Goal: Task Accomplishment & Management: Use online tool/utility

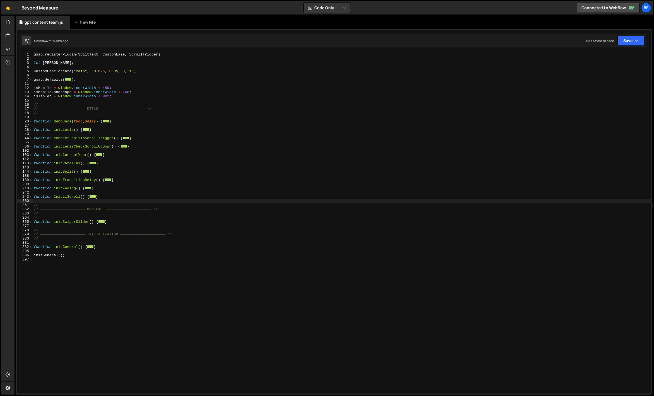
click at [217, 186] on div "gsap . registerPlugin ( SplitText , CustomEase , ScrollTrigger ) let [PERSON_NA…" at bounding box center [342, 226] width 618 height 349
click at [124, 198] on div "gsap . registerPlugin ( SplitText , CustomEase , ScrollTrigger ) let [PERSON_NA…" at bounding box center [342, 226] width 618 height 349
click at [118, 198] on div "gsap . registerPlugin ( SplitText , CustomEase , ScrollTrigger ) let [PERSON_NA…" at bounding box center [342, 226] width 618 height 349
type textarea "};"
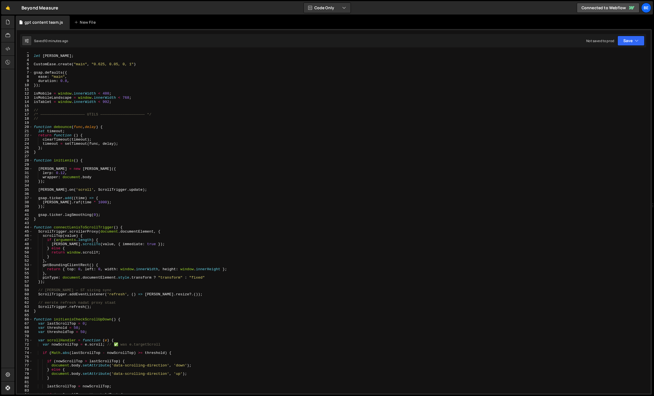
scroll to position [7, 0]
click at [32, 320] on span at bounding box center [30, 319] width 3 height 4
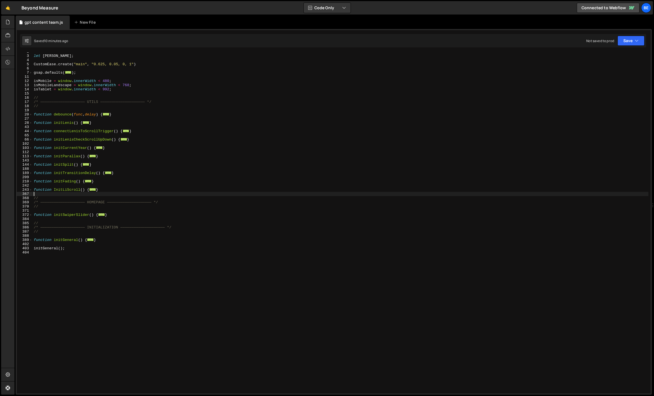
drag, startPoint x: 116, startPoint y: 192, endPoint x: 85, endPoint y: 193, distance: 31.0
click at [85, 193] on div "let [PERSON_NAME] ; CustomEase . create ( "main" , "0.625, 0.05, 0, 1" ) gsap .…" at bounding box center [340, 224] width 615 height 349
drag, startPoint x: 106, startPoint y: 189, endPoint x: 27, endPoint y: 190, distance: 79.2
click at [27, 190] on div "2 3 4 5 6 7 11 12 13 14 15 16 17 18 19 20 27 28 43 44 65 66 102 103 112 113 143…" at bounding box center [334, 222] width 634 height 341
type textarea "function InitLiScroll() { const remPx = parseFloat(getComputedStyle(document.do…"
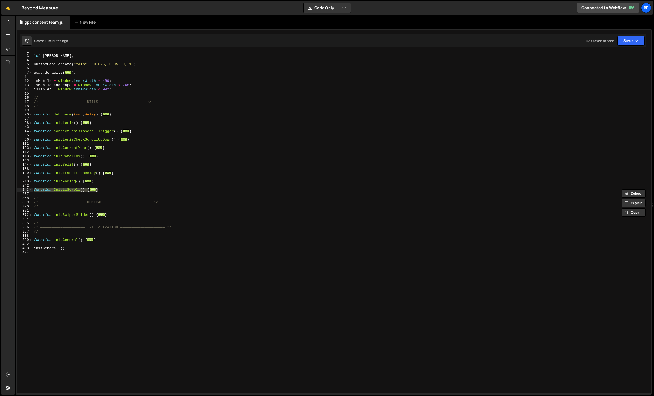
click at [66, 194] on div "let [PERSON_NAME] ; CustomEase . create ( "main" , "0.625, 0.05, 0, 1" ) gsap .…" at bounding box center [340, 224] width 615 height 349
type textarea "initGeneral();"
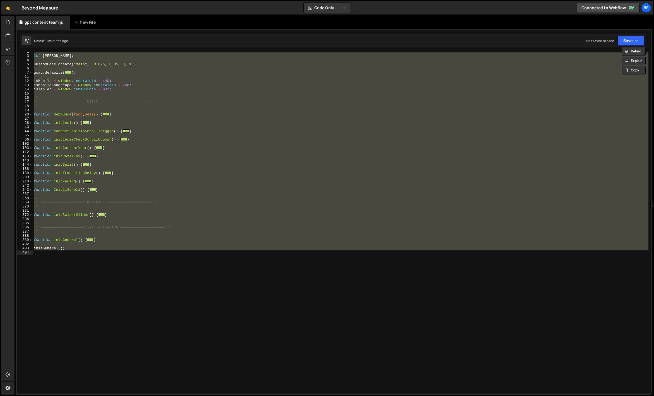
click at [162, 177] on div "let [PERSON_NAME] ; CustomEase . create ( "main" , "0.625, 0.05, 0, 1" ) gsap .…" at bounding box center [340, 222] width 615 height 341
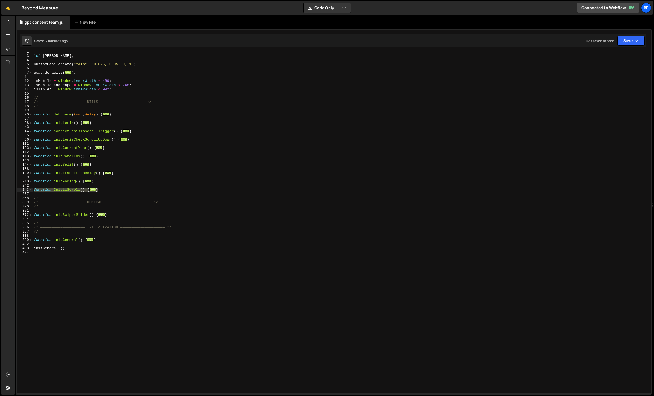
drag, startPoint x: 101, startPoint y: 190, endPoint x: 10, endPoint y: 190, distance: 91.4
click at [10, 190] on div "Hold on a sec... Are you certain you wish to leave this page? Any changes you'v…" at bounding box center [327, 198] width 654 height 396
paste textarea "}"
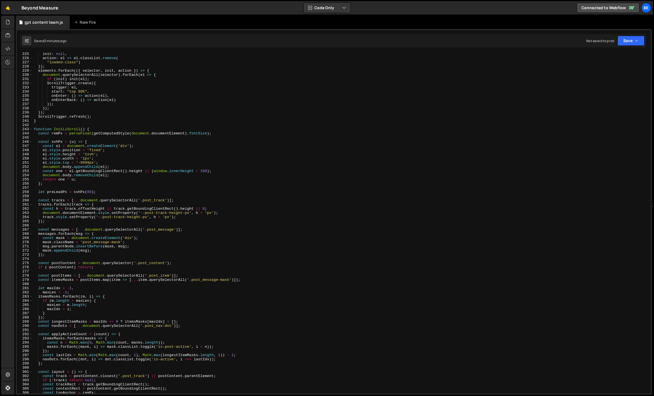
scroll to position [937, 0]
click at [29, 128] on span at bounding box center [30, 129] width 3 height 4
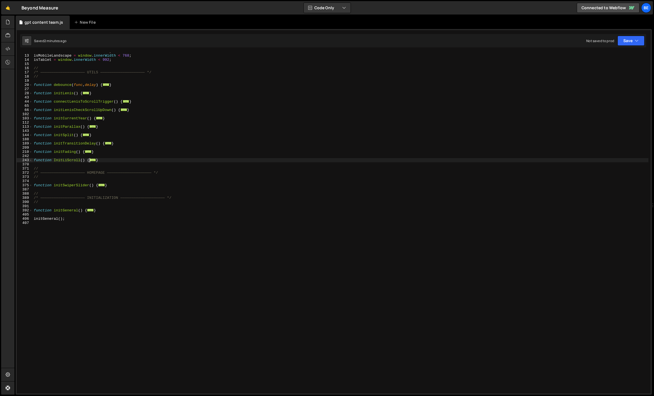
scroll to position [8, 0]
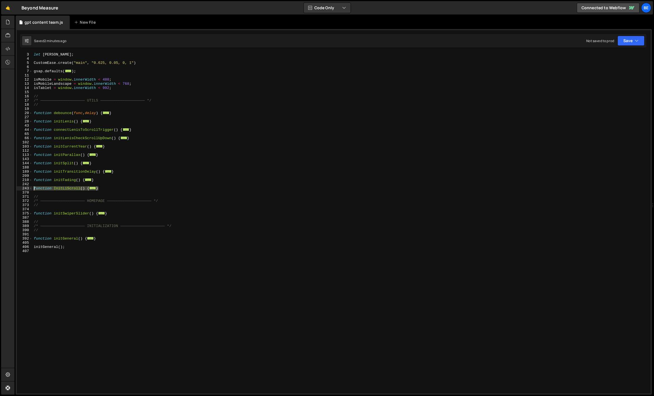
drag, startPoint x: 107, startPoint y: 189, endPoint x: 27, endPoint y: 188, distance: 79.7
click at [27, 188] on div "applyActiveCount(1); 3 4 5 6 7 11 12 13 14 15 16 17 18 19 20 27 28 43 44 65 66 …" at bounding box center [334, 222] width 634 height 341
paste textarea "}"
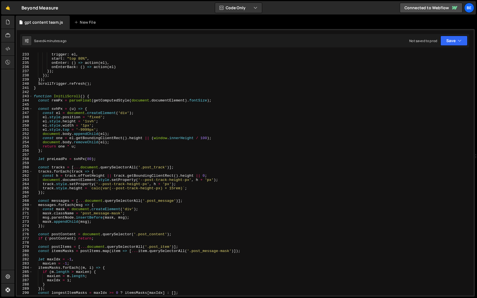
scroll to position [918, 0]
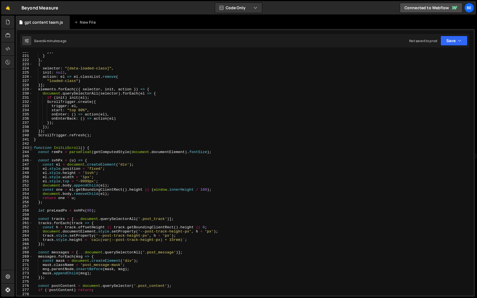
click at [31, 149] on span at bounding box center [30, 148] width 3 height 4
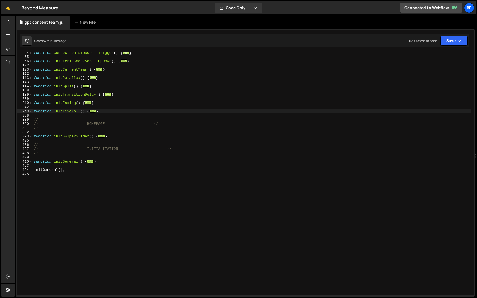
scroll to position [14, 0]
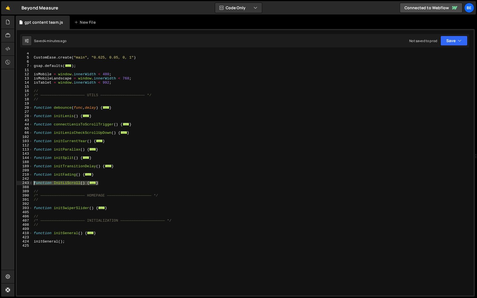
drag, startPoint x: 103, startPoint y: 184, endPoint x: 18, endPoint y: 182, distance: 84.8
click at [18, 182] on div "applyActiveCount(1); 4 5 6 7 11 12 13 14 15 16 17 18 19 20 27 28 43 44 65 66 10…" at bounding box center [245, 173] width 457 height 243
paste textarea "}"
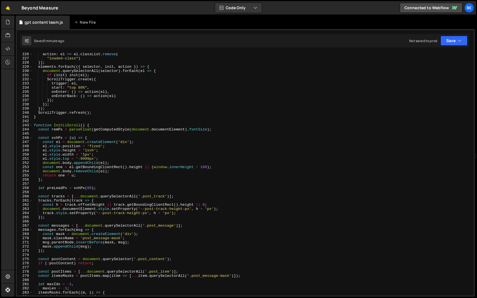
scroll to position [935, 0]
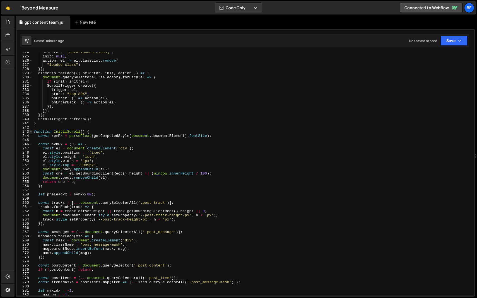
click at [31, 131] on span at bounding box center [30, 132] width 3 height 4
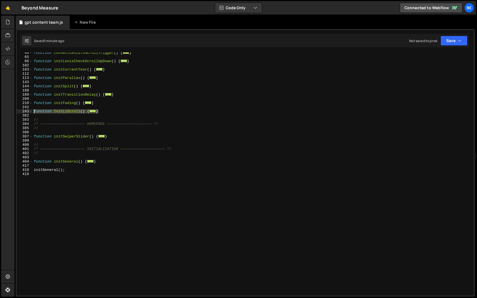
drag, startPoint x: 109, startPoint y: 111, endPoint x: 17, endPoint y: 110, distance: 92.3
click at [17, 110] on div "updateTrackHeights(); 44 65 66 102 103 112 113 143 144 188 189 209 210 242 243 …" at bounding box center [245, 173] width 457 height 243
paste textarea "}"
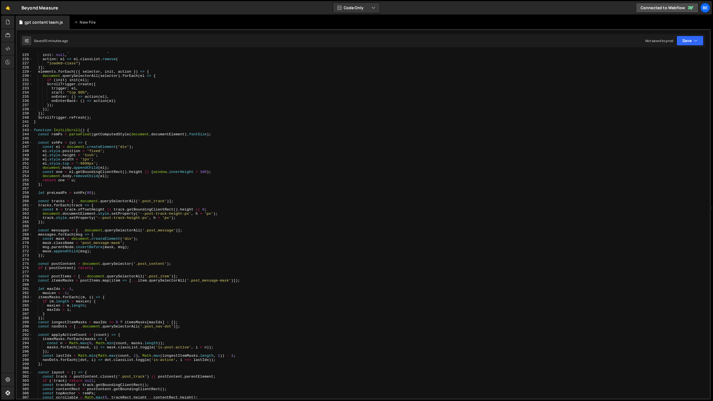
scroll to position [903, 0]
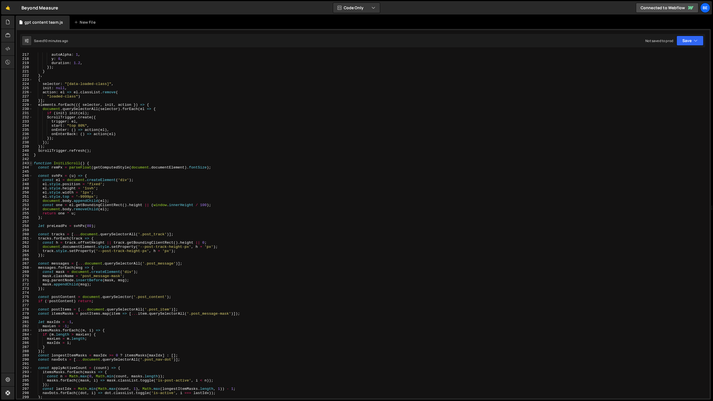
click at [32, 164] on span at bounding box center [30, 163] width 3 height 4
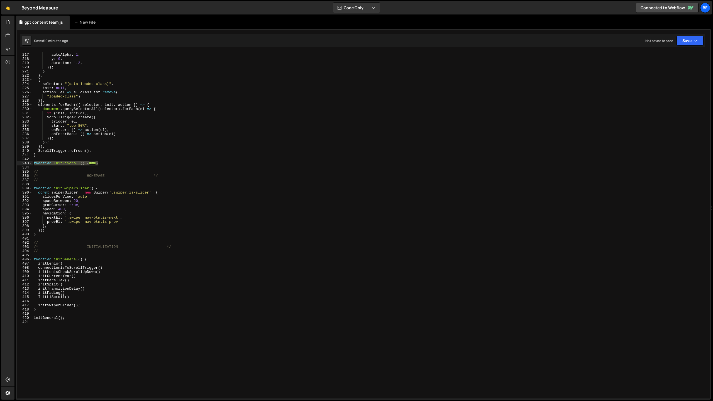
drag, startPoint x: 103, startPoint y: 164, endPoint x: 23, endPoint y: 164, distance: 79.4
click at [23, 164] on div "updateTrackHeights(); 216 217 218 219 220 221 222 223 224 225 226 227 228 229 2…" at bounding box center [363, 225] width 693 height 346
paste textarea "}"
type textarea "}"
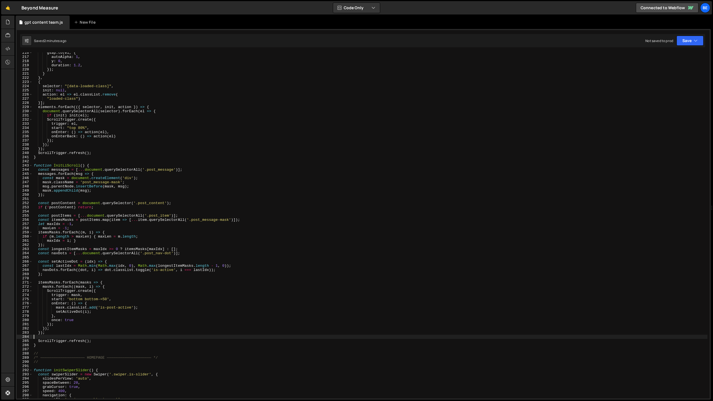
scroll to position [900, 0]
click at [31, 166] on span at bounding box center [30, 166] width 3 height 4
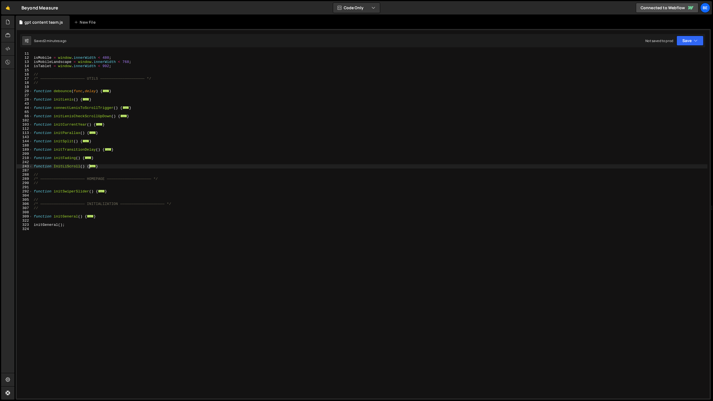
scroll to position [30, 0]
drag, startPoint x: 104, startPoint y: 167, endPoint x: 29, endPoint y: 167, distance: 75.3
click at [29, 167] on div "11 12 13 14 15 16 17 18 19 20 27 28 43 44 65 66 102 103 112 113 143 144 188 189…" at bounding box center [363, 225] width 693 height 346
paste textarea "}"
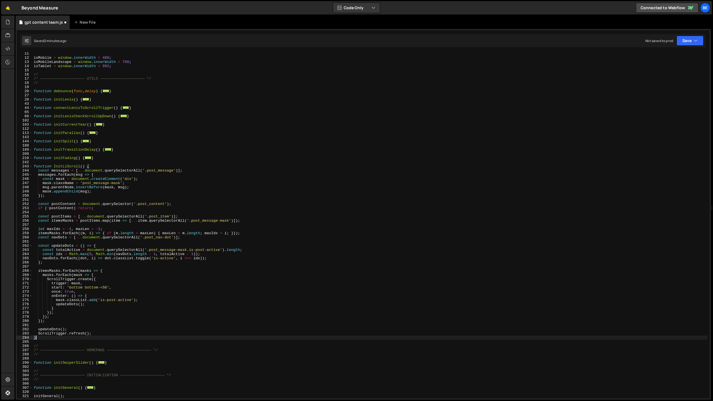
scroll to position [43, 0]
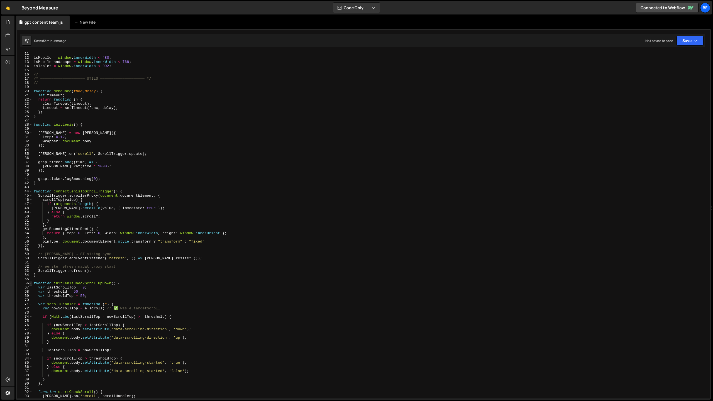
click at [30, 283] on span at bounding box center [30, 283] width 3 height 4
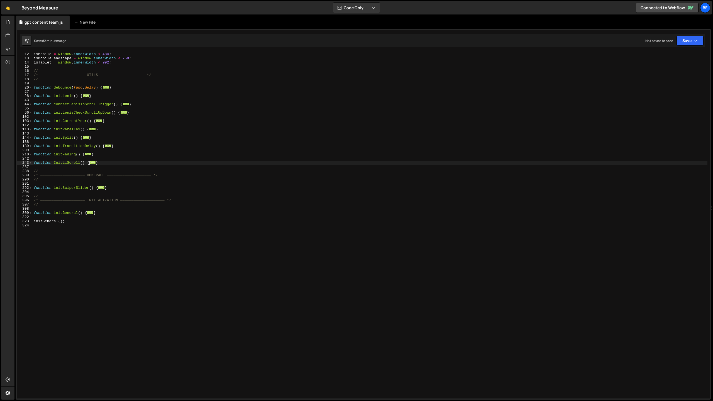
scroll to position [34, 0]
drag, startPoint x: 104, startPoint y: 162, endPoint x: 17, endPoint y: 162, distance: 86.7
click at [17, 162] on div "updateDots(); 12 13 14 15 16 17 18 19 20 27 28 43 44 65 66 102 103 112 113 143 …" at bounding box center [363, 225] width 693 height 346
paste textarea "}"
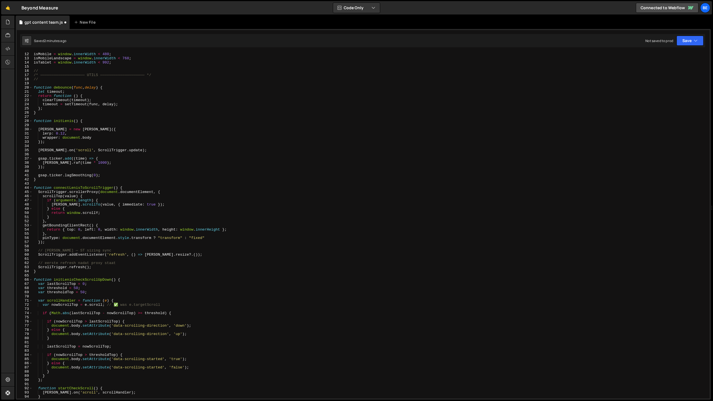
scroll to position [46, 0]
click at [159, 114] on div "isMobile = window . innerWidth < 480 ; isMobileLandscape = window . innerWidth …" at bounding box center [370, 229] width 675 height 355
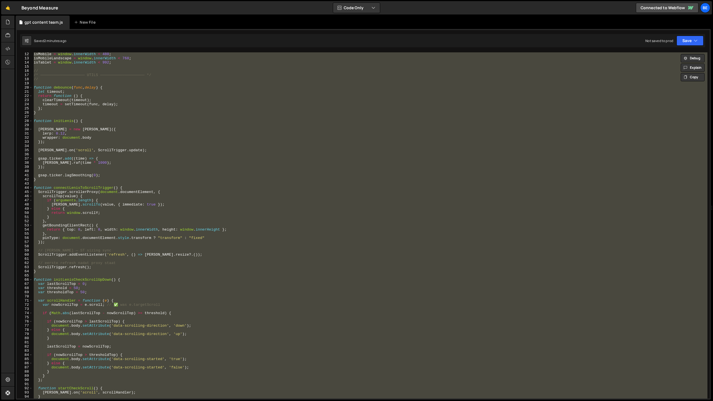
click at [149, 135] on div "isMobile = window . innerWidth < 480 ; isMobileLandscape = window . innerWidth …" at bounding box center [370, 225] width 675 height 346
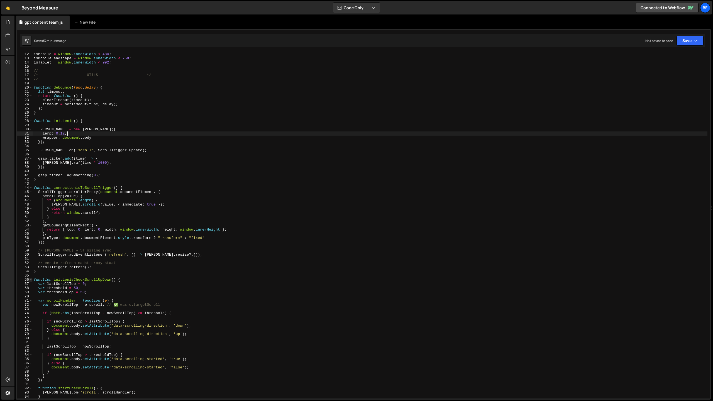
click at [31, 281] on span at bounding box center [30, 280] width 3 height 4
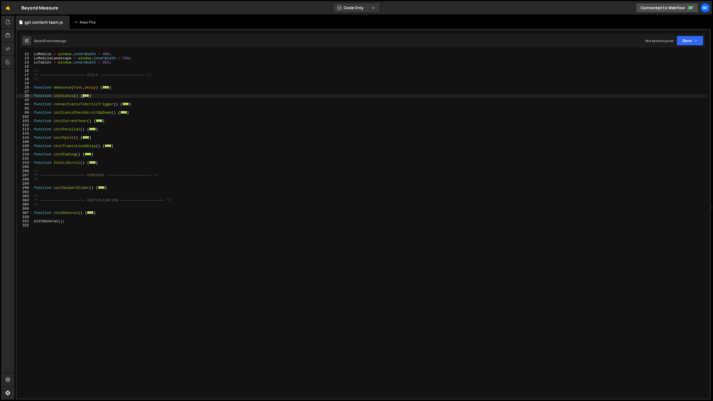
scroll to position [34, 0]
drag, startPoint x: 106, startPoint y: 163, endPoint x: 0, endPoint y: 163, distance: 106.5
click at [0, 163] on div "Hold on a sec... Are you certain you wish to leave this page? Any changes you'v…" at bounding box center [356, 200] width 713 height 401
paste textarea "}"
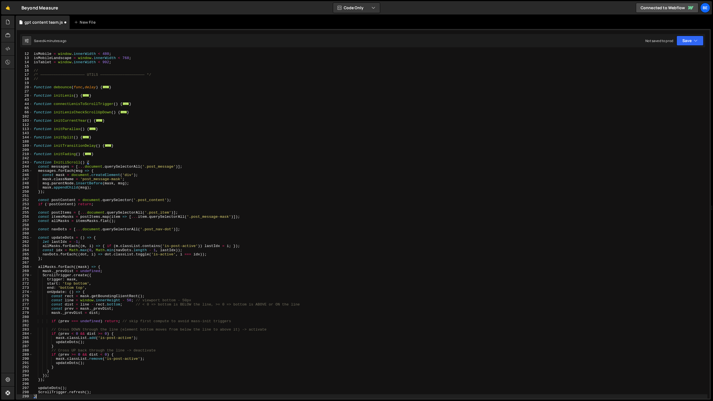
scroll to position [47, 0]
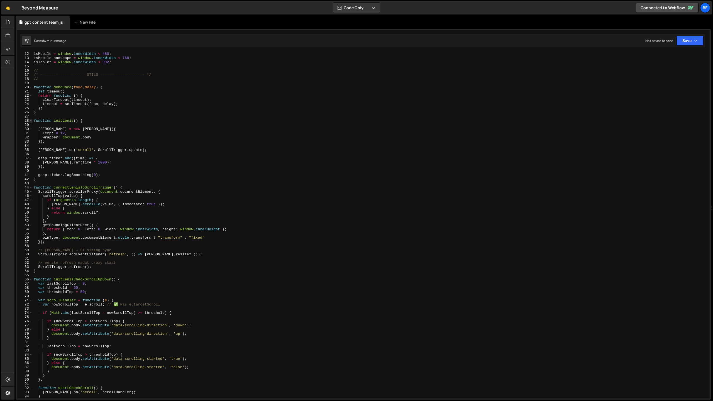
click at [32, 121] on span at bounding box center [30, 121] width 3 height 4
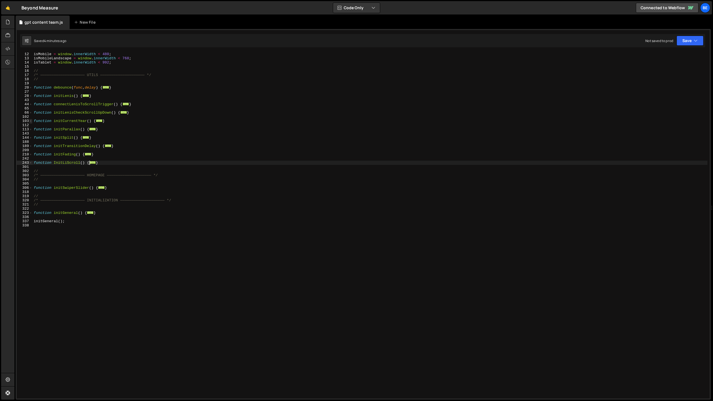
scroll to position [34, 0]
drag, startPoint x: 110, startPoint y: 164, endPoint x: 23, endPoint y: 165, distance: 86.7
click at [23, 165] on div "ScrollTrigger.refresh(); 12 13 14 15 16 17 18 19 20 27 28 43 44 65 66 102 103 1…" at bounding box center [363, 225] width 693 height 346
paste textarea "}"
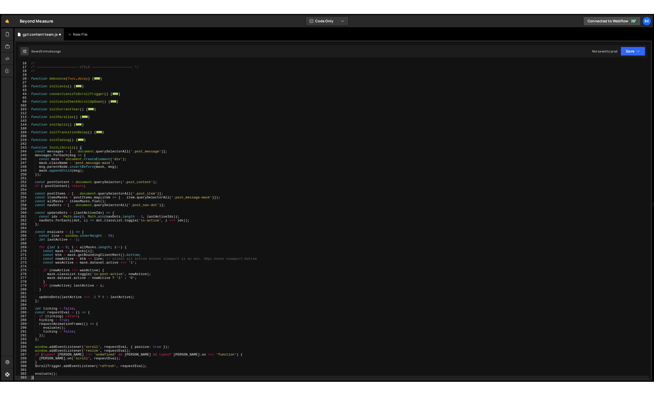
scroll to position [63, 0]
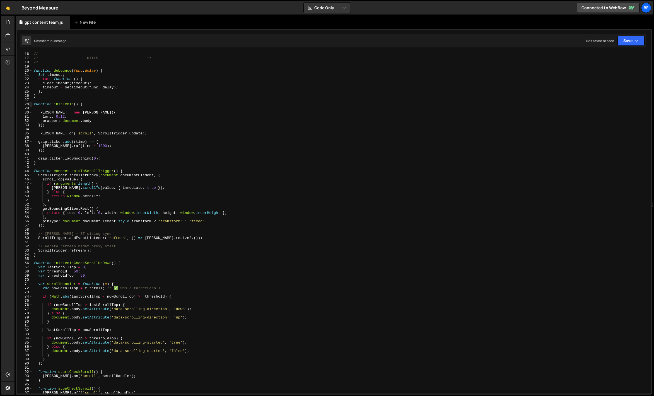
click at [30, 105] on span at bounding box center [30, 104] width 3 height 4
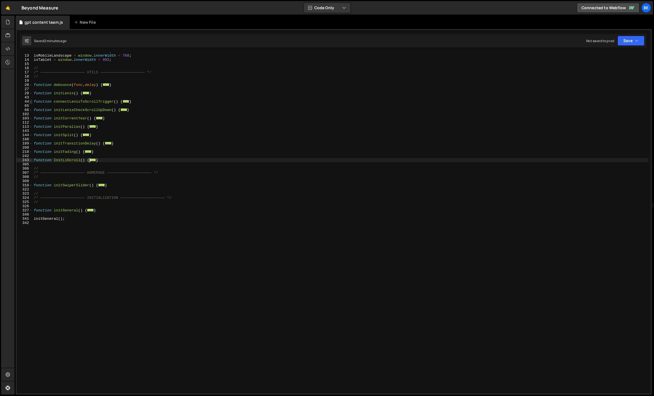
scroll to position [37, 0]
drag, startPoint x: 105, startPoint y: 159, endPoint x: 29, endPoint y: 159, distance: 76.4
click at [29, 159] on div "evaluate(); 12 13 14 15 16 17 18 19 20 27 28 43 44 65 66 102 103 112 113 143 14…" at bounding box center [334, 222] width 634 height 341
paste textarea "}"
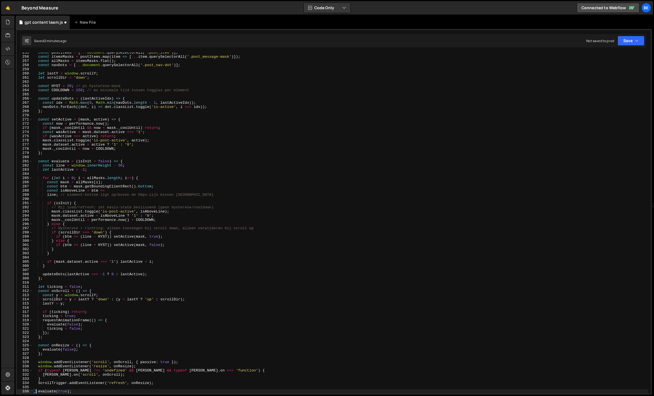
scroll to position [1064, 0]
click at [31, 161] on span at bounding box center [30, 161] width 3 height 4
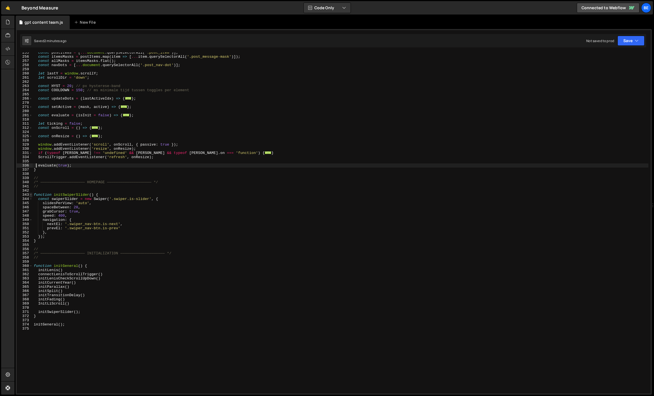
click at [31, 194] on span at bounding box center [30, 195] width 3 height 4
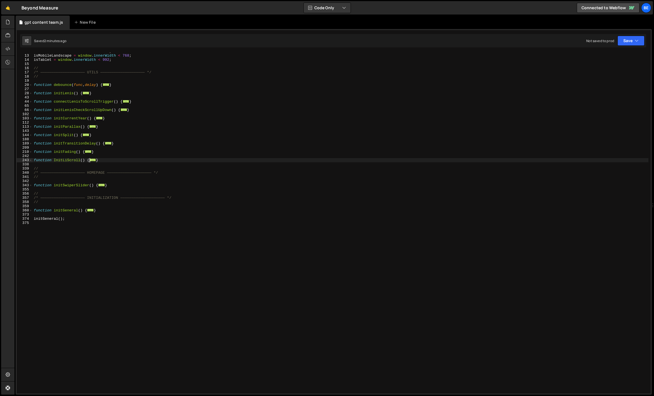
scroll to position [37, 0]
drag, startPoint x: 104, startPoint y: 158, endPoint x: 24, endPoint y: 158, distance: 80.3
click at [24, 158] on div "evaluate(true); 12 13 14 15 16 17 18 19 20 27 28 43 44 65 66 102 103 112 113 14…" at bounding box center [334, 222] width 634 height 341
paste textarea "}"
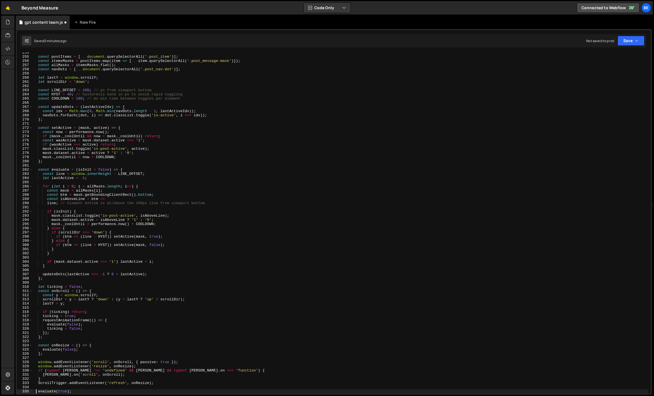
scroll to position [1060, 0]
click at [31, 291] on span at bounding box center [30, 291] width 3 height 4
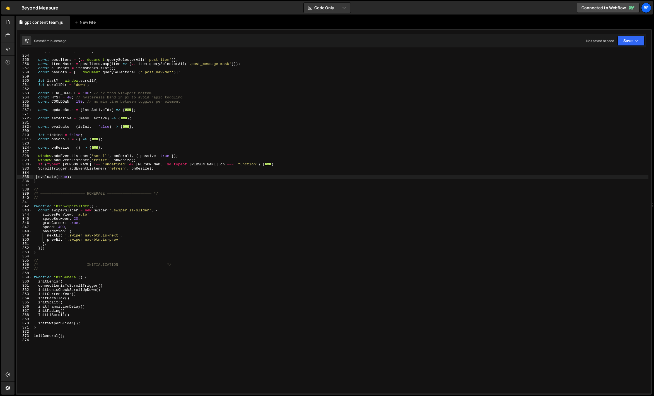
scroll to position [1037, 0]
click at [31, 206] on span at bounding box center [30, 205] width 3 height 4
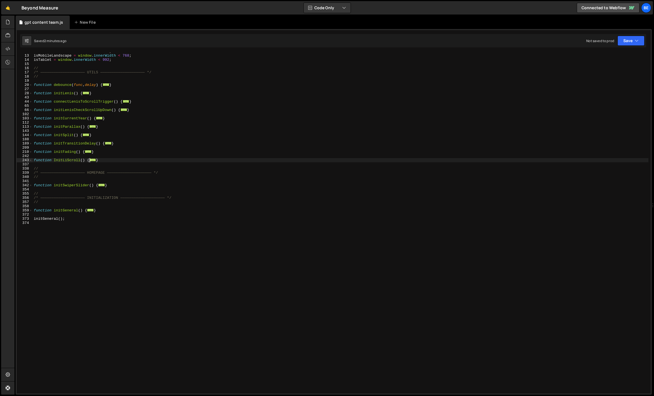
scroll to position [37, 0]
drag, startPoint x: 103, startPoint y: 161, endPoint x: 23, endPoint y: 161, distance: 80.8
click at [23, 161] on div "evaluate(true); 12 13 14 15 16 17 18 19 20 27 28 43 44 65 66 102 103 112 113 14…" at bounding box center [334, 222] width 634 height 341
paste textarea "}"
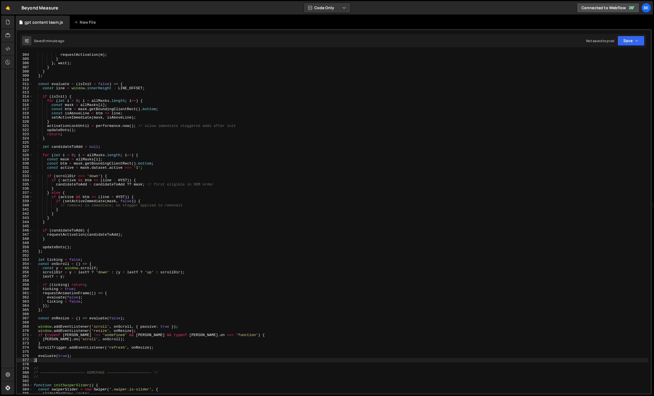
scroll to position [1289, 0]
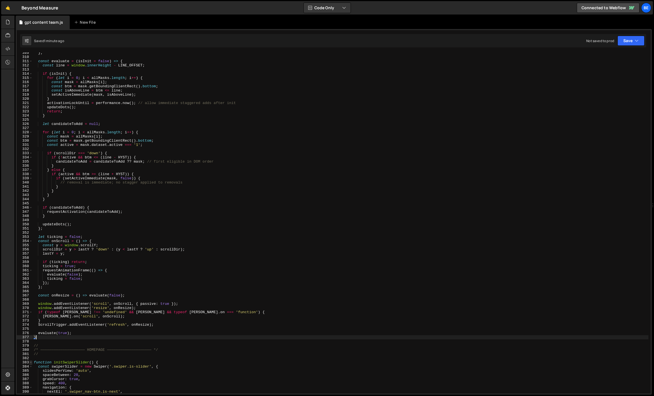
click at [32, 362] on span at bounding box center [30, 362] width 3 height 4
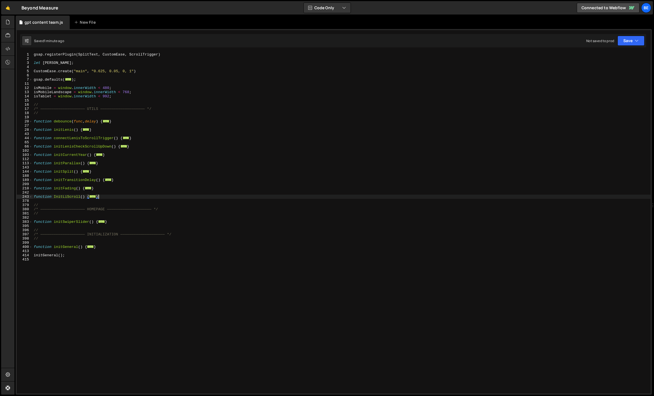
scroll to position [0, 0]
drag, startPoint x: 108, startPoint y: 197, endPoint x: 8, endPoint y: 197, distance: 99.5
click at [8, 197] on div "Hold on a sec... Are you certain you wish to leave this page? Any changes you'v…" at bounding box center [327, 198] width 654 height 396
paste textarea "}"
type textarea "}"
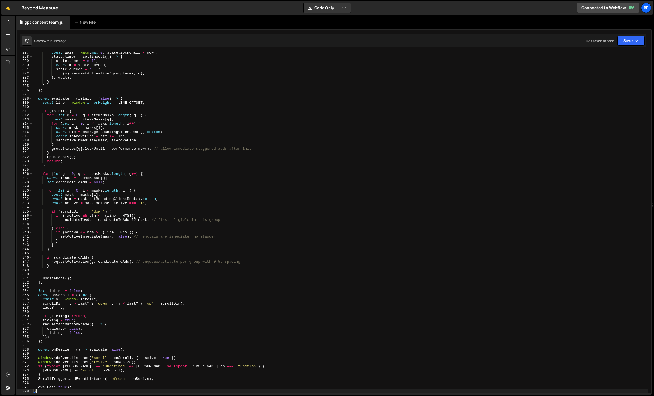
scroll to position [1239, 0]
click at [31, 294] on span at bounding box center [30, 295] width 3 height 4
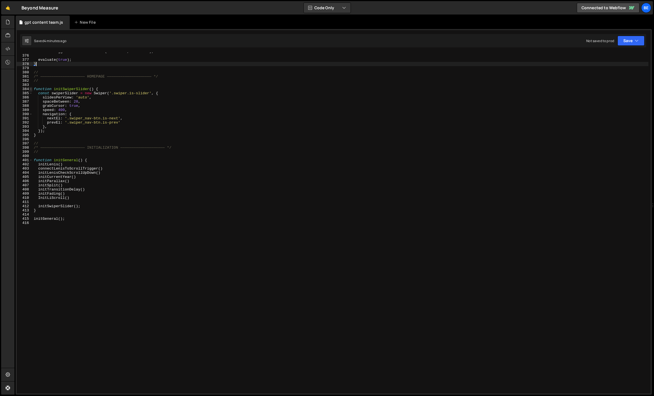
click at [31, 89] on span at bounding box center [30, 89] width 3 height 4
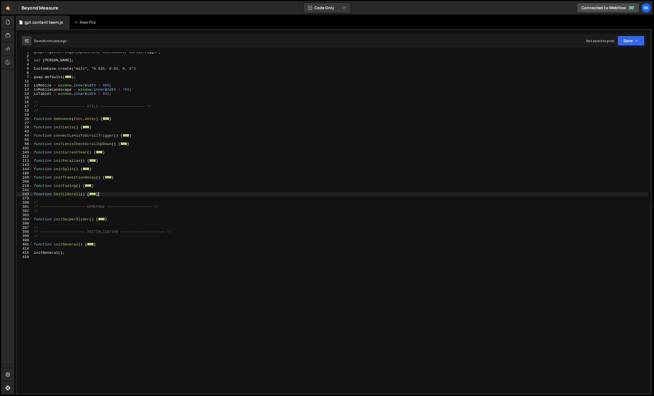
scroll to position [0, 0]
click at [70, 202] on div "gsap . registerPlugin ( SplitText , CustomEase , ScrollTrigger ) let [PERSON_NA…" at bounding box center [342, 226] width 618 height 349
click at [31, 222] on span at bounding box center [30, 222] width 3 height 4
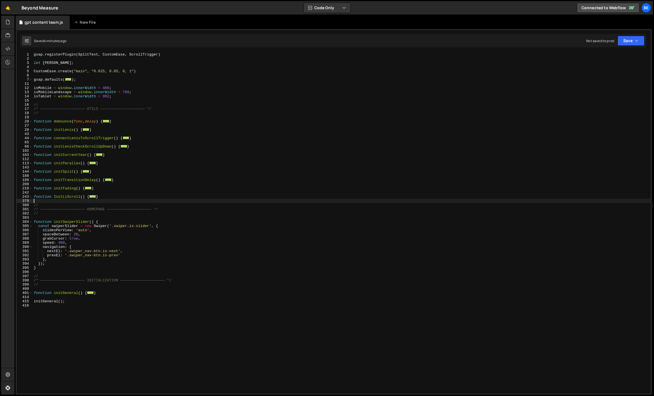
click at [50, 262] on div "gsap . registerPlugin ( SplitText , CustomEase , ScrollTrigger ) let [PERSON_NA…" at bounding box center [342, 226] width 618 height 349
click at [47, 266] on div "gsap . registerPlugin ( SplitText , CustomEase , ScrollTrigger ) let [PERSON_NA…" at bounding box center [342, 226] width 618 height 349
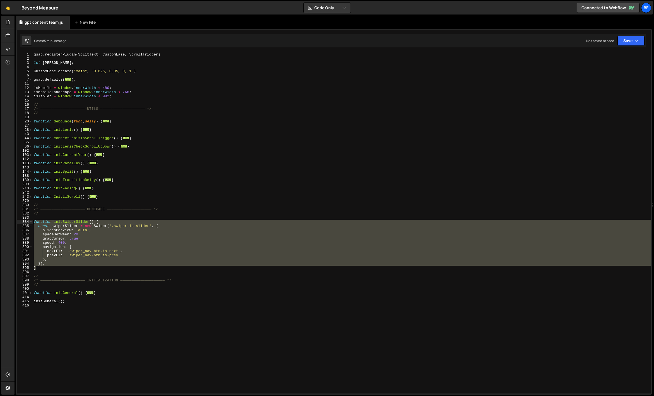
drag, startPoint x: 39, startPoint y: 268, endPoint x: 26, endPoint y: 221, distance: 48.2
click at [26, 222] on div "} 1 2 3 4 5 6 7 11 12 13 14 15 16 17 18 19 20 27 28 43 44 65 66 102 103 112 113…" at bounding box center [334, 222] width 634 height 341
click at [60, 267] on div "gsap . registerPlugin ( SplitText , CustomEase , ScrollTrigger ) let [PERSON_NA…" at bounding box center [342, 222] width 618 height 341
type textarea "}"
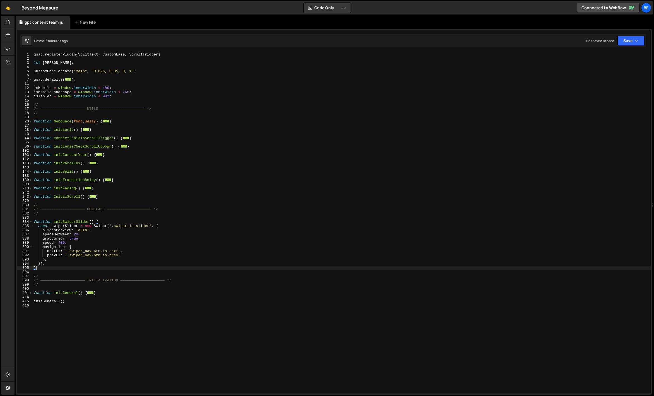
click at [38, 270] on div "gsap . registerPlugin ( SplitText , CustomEase , ScrollTrigger ) let [PERSON_NA…" at bounding box center [342, 226] width 618 height 349
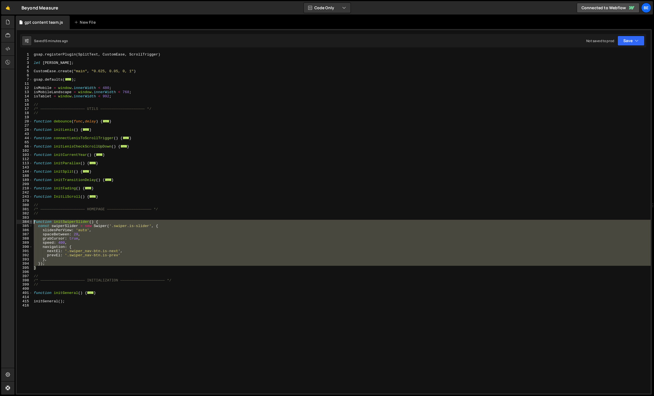
drag, startPoint x: 42, startPoint y: 267, endPoint x: 32, endPoint y: 221, distance: 47.3
click at [32, 221] on div "1 2 3 4 5 6 7 11 12 13 14 15 16 17 18 19 20 27 28 43 44 65 66 102 103 112 113 1…" at bounding box center [334, 222] width 634 height 341
paste textarea "}"
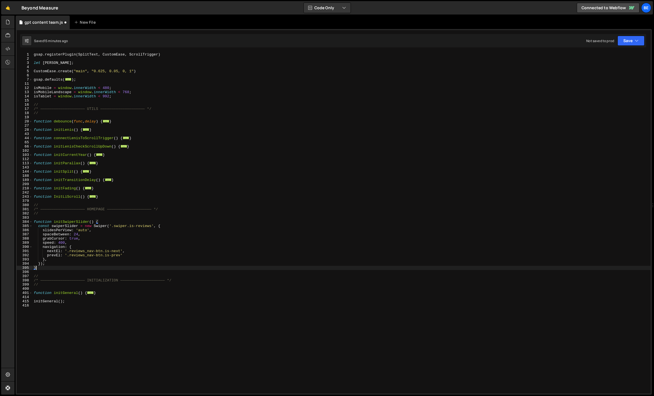
click at [70, 224] on div "gsap . registerPlugin ( SplitText , CustomEase , ScrollTrigger ) let [PERSON_NA…" at bounding box center [342, 226] width 618 height 349
click at [65, 225] on div "gsap . registerPlugin ( SplitText , CustomEase , ScrollTrigger ) let [PERSON_NA…" at bounding box center [342, 226] width 618 height 349
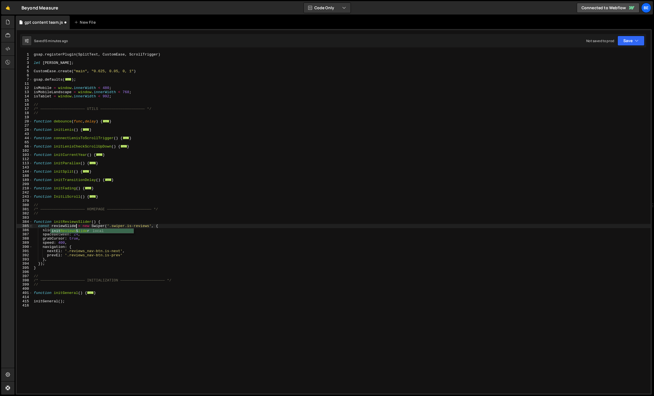
scroll to position [0, 3]
click at [65, 225] on div "gsap . registerPlugin ( SplitText , CustomEase , ScrollTrigger ) let [PERSON_NA…" at bounding box center [342, 226] width 618 height 349
click at [78, 222] on div "gsap . registerPlugin ( SplitText , CustomEase , ScrollTrigger ) let [PERSON_NA…" at bounding box center [342, 226] width 618 height 349
click at [70, 222] on div "gsap . registerPlugin ( SplitText , CustomEase , ScrollTrigger ) let [PERSON_NA…" at bounding box center [342, 226] width 618 height 349
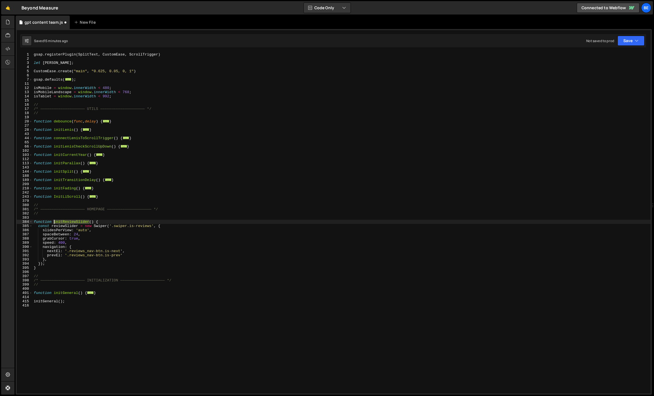
click at [70, 222] on div "gsap . registerPlugin ( SplitText , CustomEase , ScrollTrigger ) let [PERSON_NA…" at bounding box center [342, 226] width 618 height 349
click at [66, 261] on div "gsap . registerPlugin ( SplitText , CustomEase , ScrollTrigger ) let [PERSON_NA…" at bounding box center [342, 226] width 618 height 349
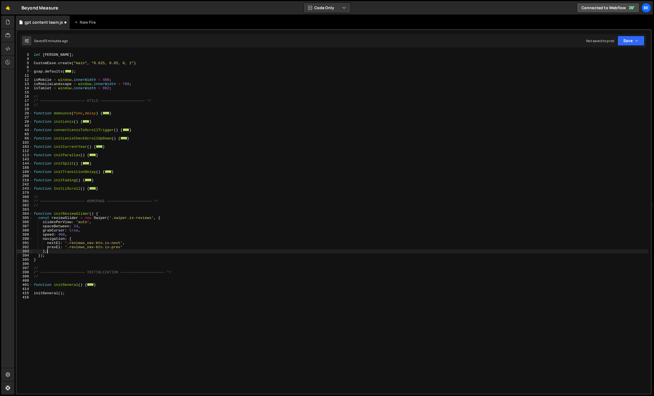
scroll to position [10, 0]
click at [30, 284] on span at bounding box center [30, 283] width 3 height 4
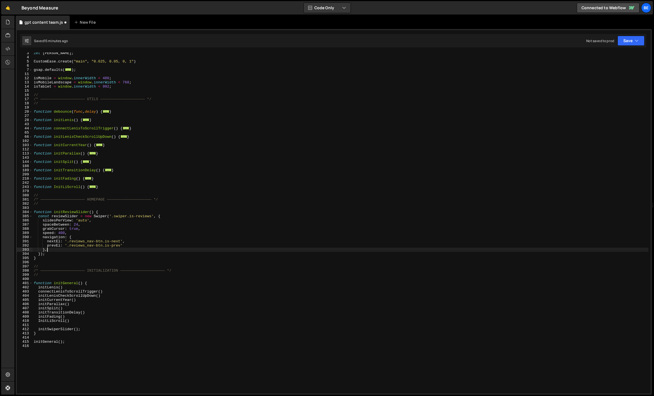
click at [52, 330] on div "let [PERSON_NAME] ; CustomEase . create ( "main" , "0.625, 0.05, 0, 1" ) gsap .…" at bounding box center [340, 225] width 615 height 349
paste textarea "Review"
type textarea "initReviewSlider();"
click at [73, 337] on div "let [PERSON_NAME] ; CustomEase . create ( "main" , "0.625, 0.05, 0, 1" ) gsap .…" at bounding box center [340, 225] width 615 height 349
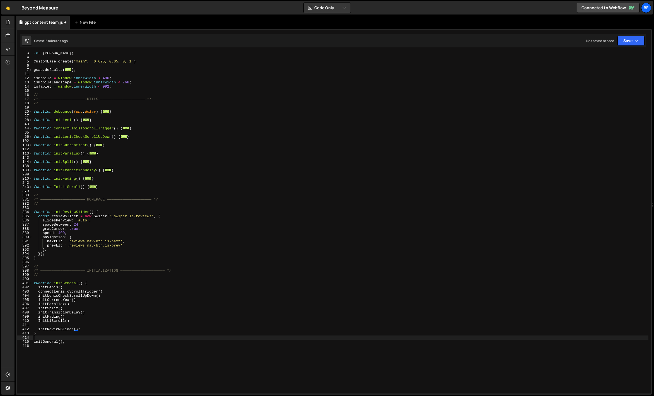
scroll to position [0, 0]
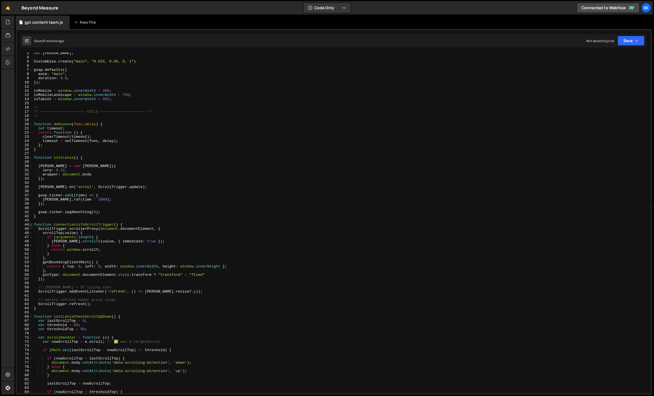
click at [31, 224] on span at bounding box center [30, 224] width 3 height 4
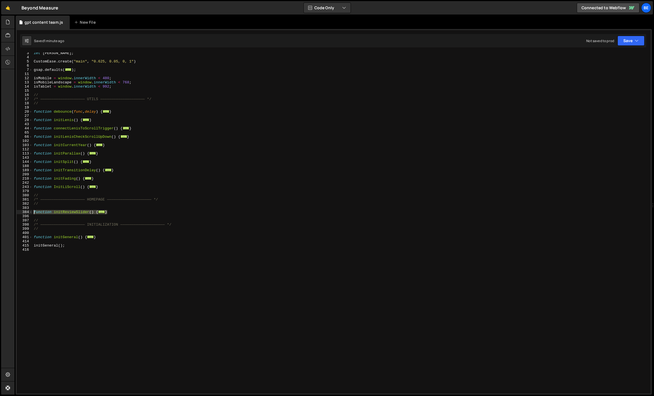
drag, startPoint x: 112, startPoint y: 213, endPoint x: 29, endPoint y: 214, distance: 83.1
click at [29, 214] on div "3 4 5 6 7 11 12 13 14 15 16 17 18 19 20 27 28 43 44 65 66 102 103 112 113 143 1…" at bounding box center [334, 222] width 634 height 341
paste textarea "}"
click at [82, 225] on div "let [PERSON_NAME] ; CustomEase . create ( "main" , "0.625, 0.05, 0, 1" ) gsap .…" at bounding box center [340, 225] width 615 height 349
click at [30, 211] on span at bounding box center [30, 212] width 3 height 4
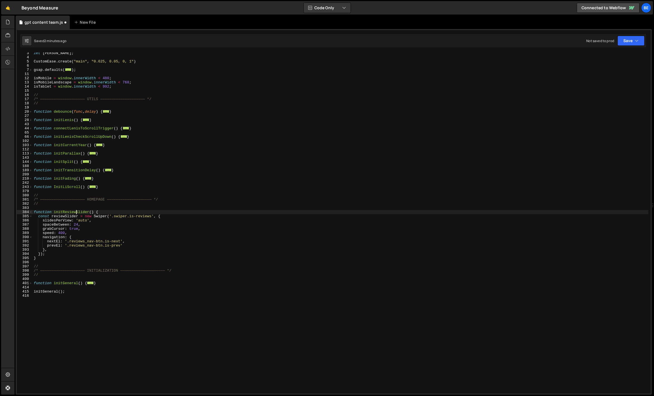
click at [76, 213] on div "let [PERSON_NAME] ; CustomEase . create ( "main" , "0.625, 0.05, 0, 1" ) gsap .…" at bounding box center [340, 225] width 615 height 349
click at [64, 218] on div "let [PERSON_NAME] ; CustomEase . create ( "main" , "0.625, 0.05, 0, 1" ) gsap .…" at bounding box center [340, 225] width 615 height 349
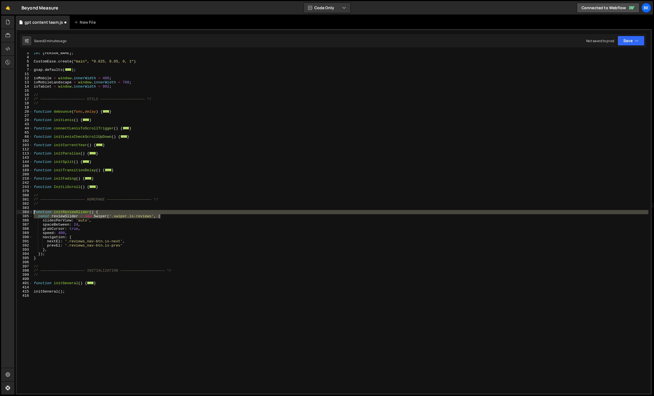
drag, startPoint x: 169, startPoint y: 216, endPoint x: 9, endPoint y: 211, distance: 159.5
click at [9, 211] on div "Hold on a sec... Are you certain you wish to leave this page? Any changes you'v…" at bounding box center [327, 198] width 654 height 396
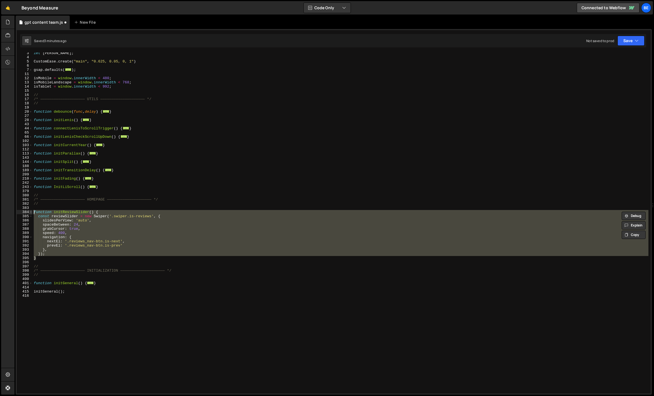
drag, startPoint x: 38, startPoint y: 259, endPoint x: 29, endPoint y: 212, distance: 47.9
click at [29, 212] on div "function initReviewSlider() { const reviewSlider = new Swiper('.swiper.is-revie…" at bounding box center [334, 222] width 634 height 341
paste textarea "}"
type textarea "}"
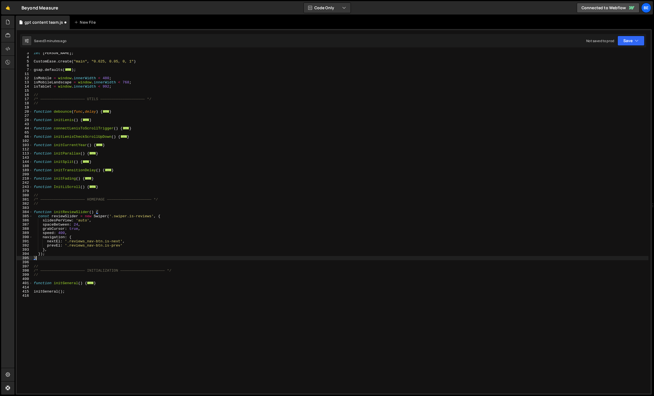
click at [74, 206] on div "let [PERSON_NAME] ; CustomEase . create ( "main" , "0.625, 0.05, 0, 1" ) gsap .…" at bounding box center [340, 225] width 615 height 349
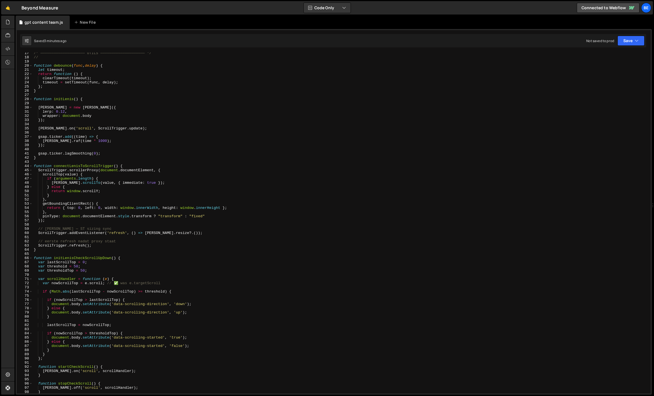
scroll to position [68, 0]
click at [31, 260] on div "67" at bounding box center [25, 262] width 16 height 4
click at [31, 259] on span at bounding box center [30, 258] width 3 height 4
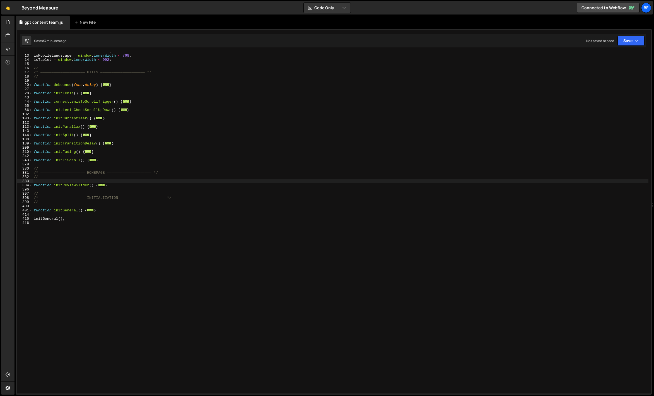
scroll to position [37, 0]
click at [95, 191] on div "isMobile = window . innerWidth < 480 ; isMobileLandscape = window . innerWidth …" at bounding box center [340, 223] width 615 height 349
click at [32, 185] on span at bounding box center [30, 185] width 3 height 4
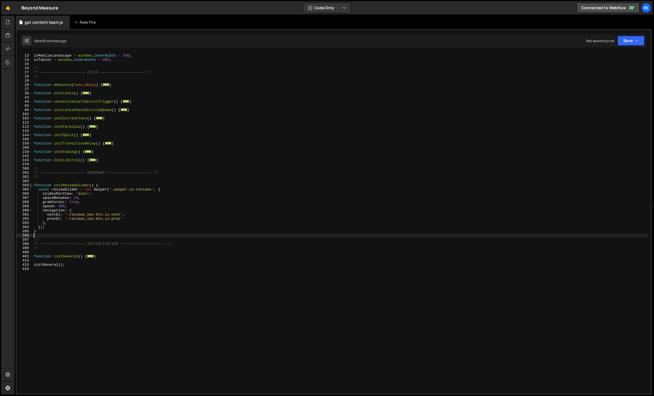
click at [31, 185] on span at bounding box center [30, 185] width 3 height 4
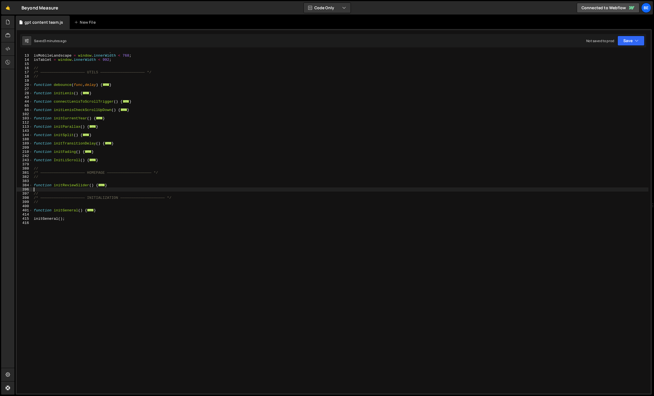
click at [34, 193] on div "isMobile = window . innerWidth < 480 ; isMobileLandscape = window . innerWidth …" at bounding box center [340, 223] width 615 height 349
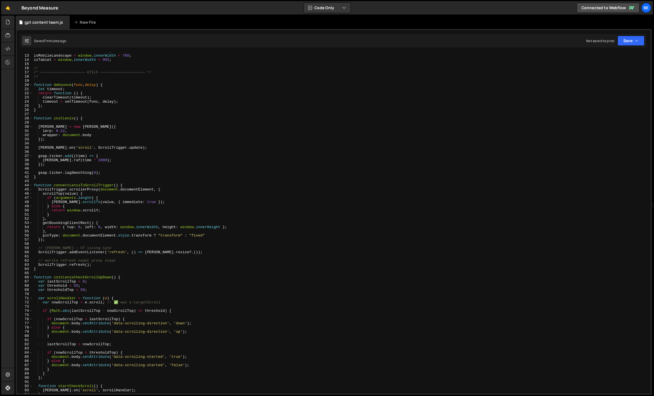
scroll to position [49, 0]
click at [30, 186] on span at bounding box center [30, 185] width 3 height 4
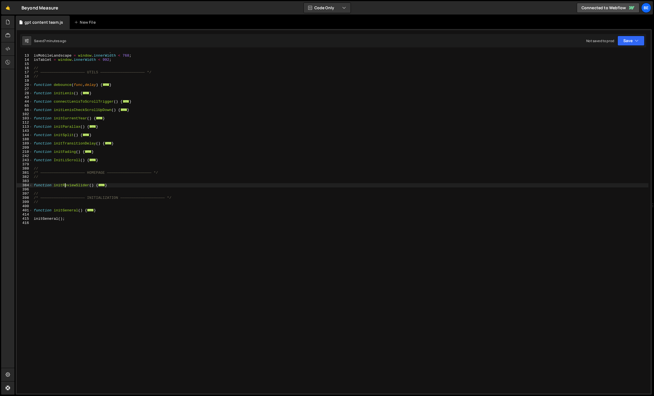
click at [64, 185] on div "isMobile = window . innerWidth < 480 ; isMobileLandscape = window . innerWidth …" at bounding box center [340, 223] width 615 height 349
click at [30, 211] on span at bounding box center [30, 210] width 3 height 4
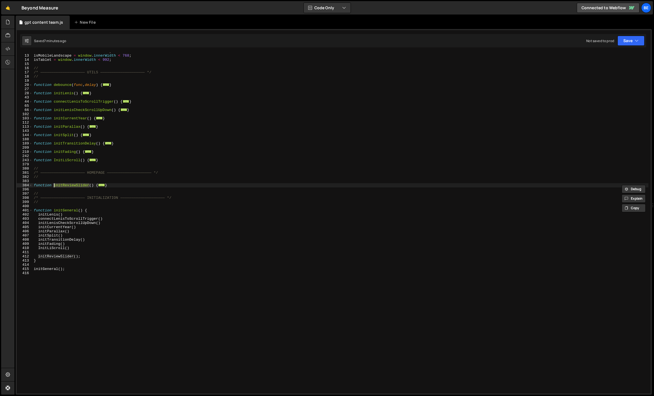
click at [51, 257] on div "isMobile = window . innerWidth < 480 ; isMobileLandscape = window . innerWidth …" at bounding box center [340, 223] width 615 height 349
paste textarea "}"
click at [71, 260] on div "isMobile = window . innerWidth < 480 ; isMobileLandscape = window . innerWidth …" at bounding box center [340, 223] width 615 height 349
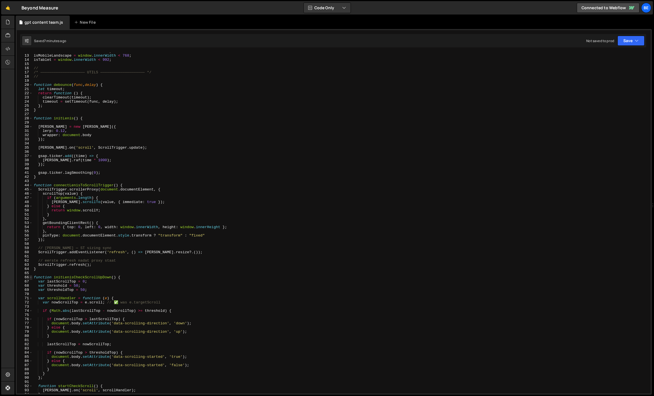
click at [31, 277] on span at bounding box center [30, 277] width 3 height 4
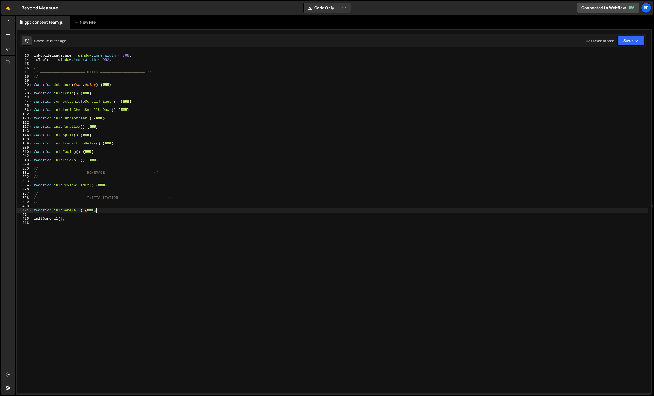
click at [31, 187] on div "396" at bounding box center [25, 189] width 16 height 4
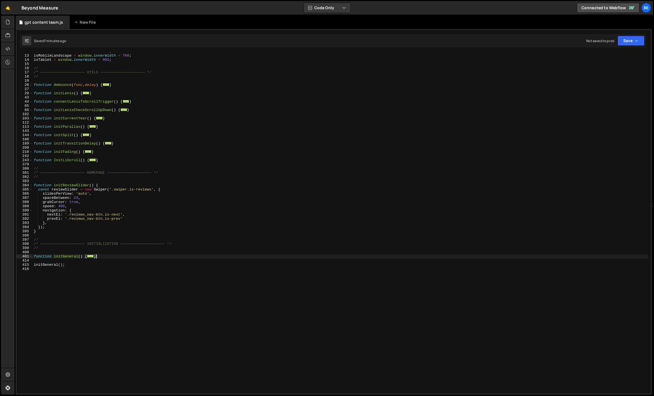
click at [53, 229] on div "isMobile = window . innerWidth < 480 ; isMobileLandscape = window . innerWidth …" at bounding box center [340, 223] width 615 height 349
click at [61, 229] on div "isMobile = window . innerWidth < 480 ; isMobileLandscape = window . innerWidth …" at bounding box center [340, 223] width 615 height 349
type textarea "});"
click at [8, 22] on icon at bounding box center [8, 22] width 4 height 6
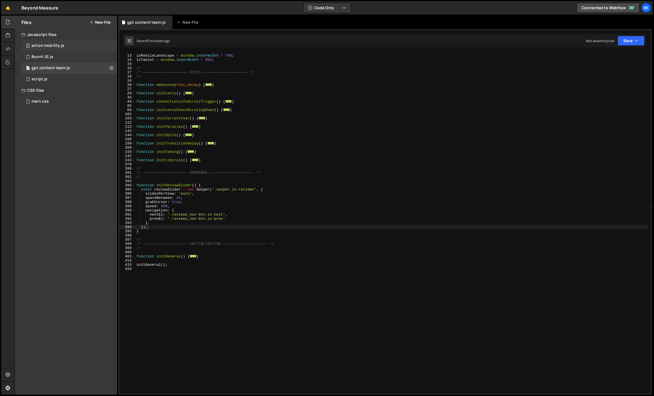
click at [60, 43] on div "anton mobility.js" at bounding box center [47, 45] width 33 height 5
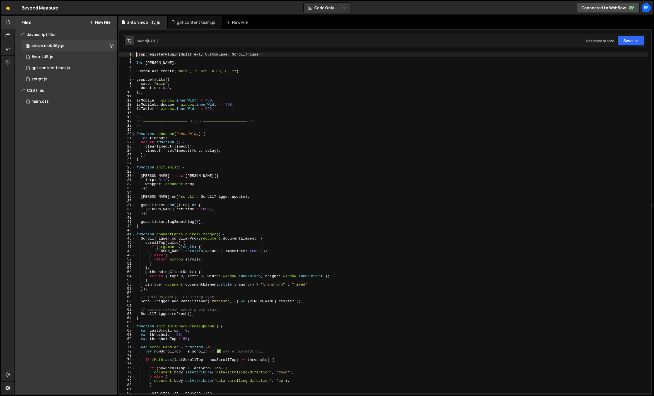
click at [134, 134] on span at bounding box center [133, 134] width 3 height 4
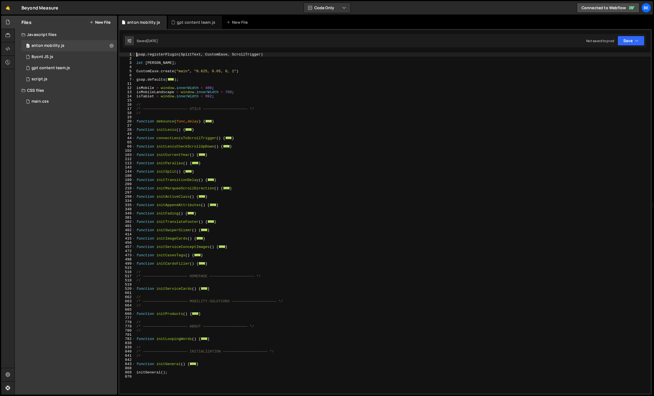
click at [201, 214] on div "gsap . registerPlugin ( SplitText , CustomEase , ScrollTrigger ) let [PERSON_NA…" at bounding box center [392, 226] width 515 height 349
click at [225, 204] on div "gsap . registerPlugin ( SplitText , CustomEase , ScrollTrigger ) let [PERSON_NA…" at bounding box center [392, 226] width 515 height 349
click at [208, 195] on div "gsap . registerPlugin ( SplitText , CustomEase , ScrollTrigger ) let [PERSON_NA…" at bounding box center [392, 226] width 515 height 349
drag, startPoint x: 213, startPoint y: 195, endPoint x: 110, endPoint y: 195, distance: 102.8
click at [110, 195] on div "Files New File Javascript files 0 anton mobility.js 0 0 Byont JS.js 0 0 gpt con…" at bounding box center [333, 205] width 639 height 379
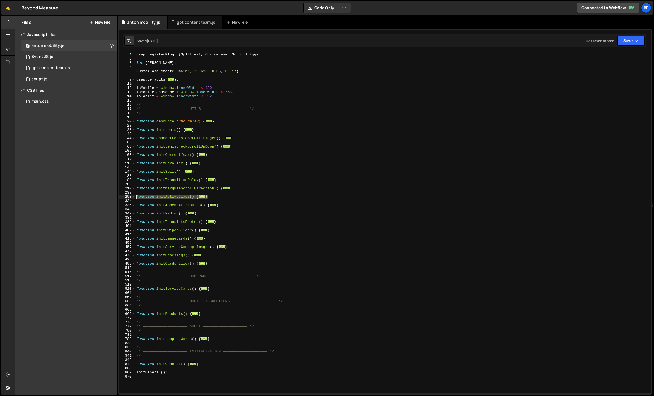
type textarea "function initActiveClass() {"
click at [150, 191] on div "gsap . registerPlugin ( SplitText , CustomEase , ScrollTrigger ) let [PERSON_NA…" at bounding box center [392, 226] width 515 height 349
click at [44, 70] on div "gpt content team.js" at bounding box center [50, 67] width 38 height 5
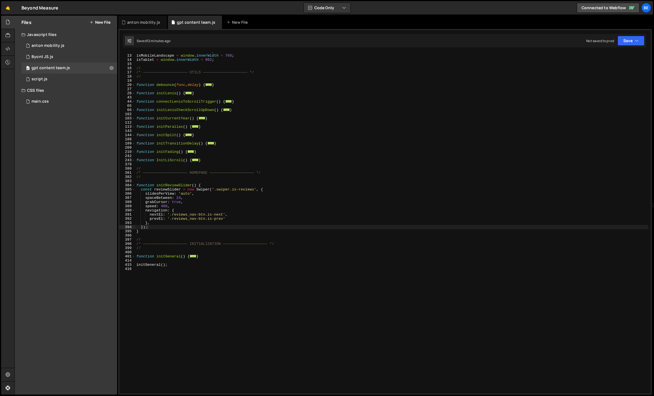
type textarea "}"
click at [210, 162] on div "isMobile = window . innerWidth < 480 ; isMobileLandscape = window . innerWidth …" at bounding box center [442, 223] width 615 height 349
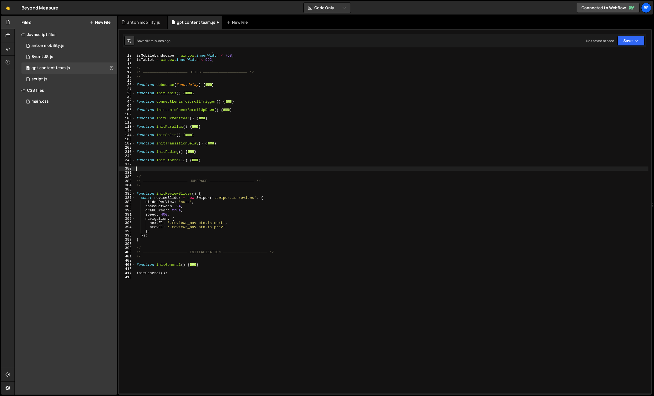
paste textarea "}"
type textarea "}"
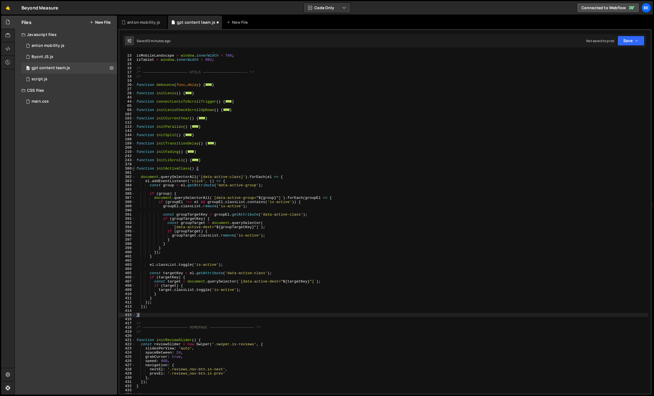
click at [133, 168] on span at bounding box center [133, 168] width 3 height 4
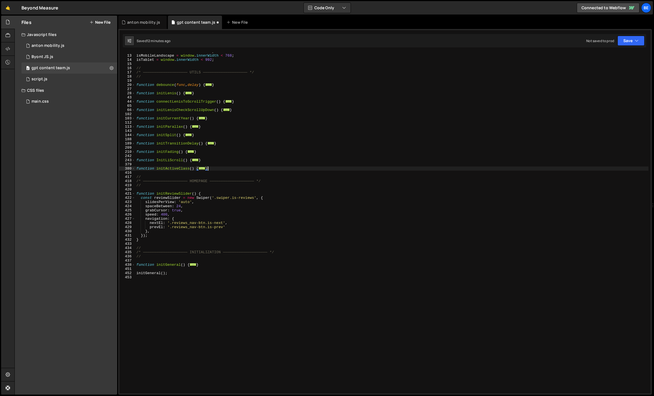
click at [158, 174] on div "isMobile = window . innerWidth < 480 ; isMobileLandscape = window . innerWidth …" at bounding box center [442, 223] width 615 height 349
drag, startPoint x: 194, startPoint y: 168, endPoint x: 157, endPoint y: 168, distance: 37.3
click at [157, 168] on div "isMobile = window . innerWidth < 480 ; isMobileLandscape = window . innerWidth …" at bounding box center [442, 223] width 615 height 349
click at [154, 177] on div "isMobile = window . innerWidth < 480 ; isMobileLandscape = window . innerWidth …" at bounding box center [442, 223] width 615 height 349
click at [133, 264] on span at bounding box center [133, 265] width 3 height 4
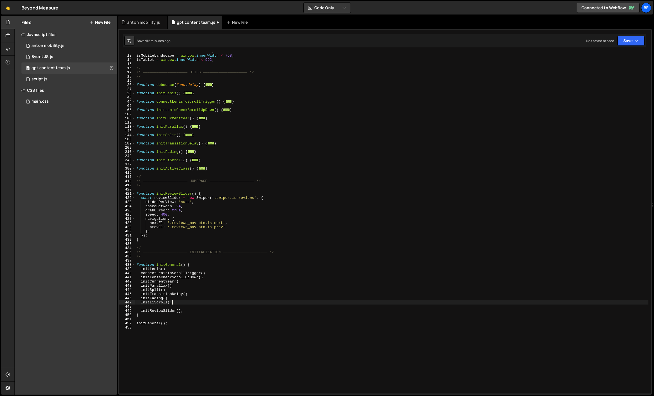
click at [183, 303] on div "isMobile = window . innerWidth < 480 ; isMobileLandscape = window . innerWidth …" at bounding box center [442, 223] width 615 height 349
type textarea "InitLiScroll()"
paste textarea "initActiveClass()"
click at [134, 169] on span at bounding box center [133, 168] width 3 height 4
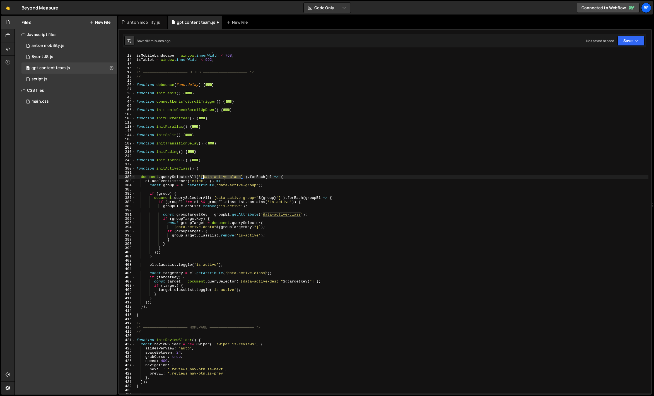
drag, startPoint x: 241, startPoint y: 178, endPoint x: 203, endPoint y: 176, distance: 37.4
click at [203, 176] on div "isMobile = window . innerWidth < 480 ; isMobileLandscape = window . innerWidth …" at bounding box center [442, 223] width 615 height 349
type textarea "document.querySelectorAll('[data-active-class]').forEach(el => {"
click at [203, 176] on div "isMobile = window . innerWidth < 480 ; isMobileLandscape = window . innerWidth …" at bounding box center [391, 222] width 513 height 341
click at [134, 169] on span at bounding box center [133, 168] width 3 height 4
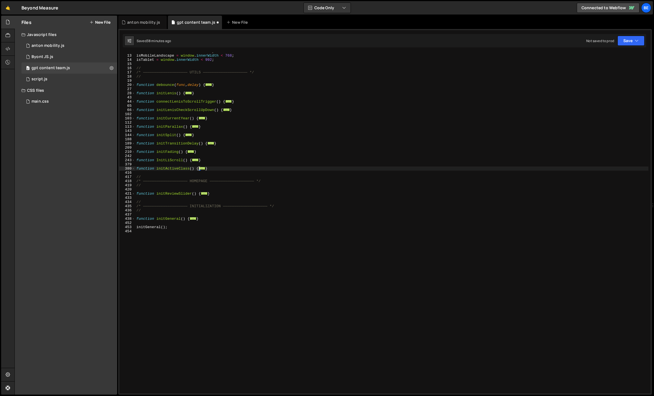
scroll to position [0, 0]
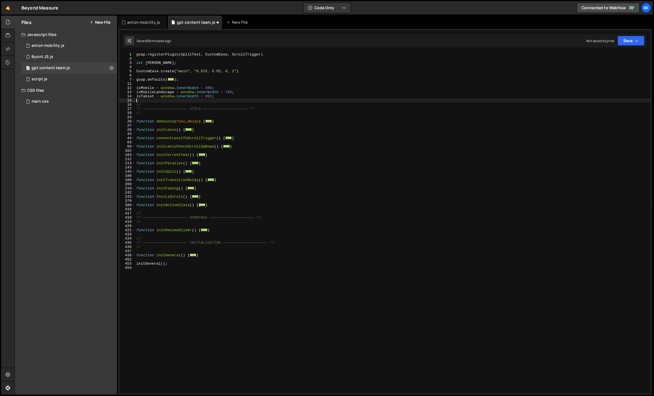
click at [174, 100] on div "gsap . registerPlugin ( SplitText , CustomEase , ScrollTrigger ) let [PERSON_NA…" at bounding box center [392, 226] width 515 height 349
click at [251, 170] on div "gsap . registerPlugin ( SplitText , CustomEase , ScrollTrigger ) let [PERSON_NA…" at bounding box center [392, 226] width 515 height 349
type textarea "initGeneral();"
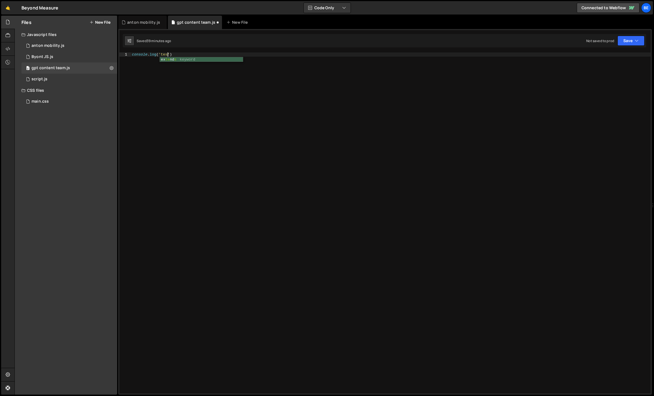
scroll to position [0, 3]
type textarea "console.log('test')"
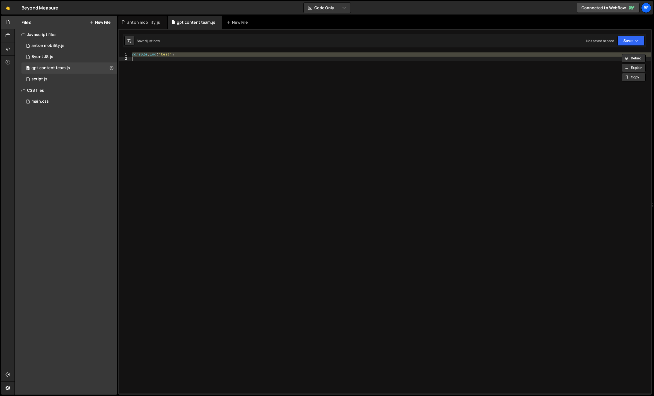
paste textarea
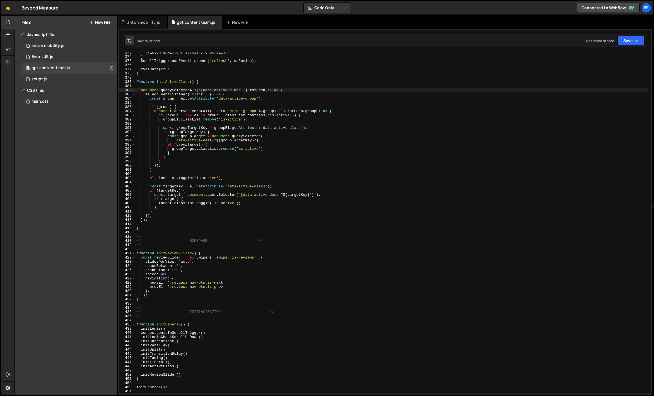
click at [188, 90] on div "[PERSON_NAME] . on ( 'scroll' , onScroll ) ; } ScrollTrigger . addEventListener…" at bounding box center [391, 224] width 513 height 349
click at [11, 25] on div at bounding box center [8, 22] width 14 height 13
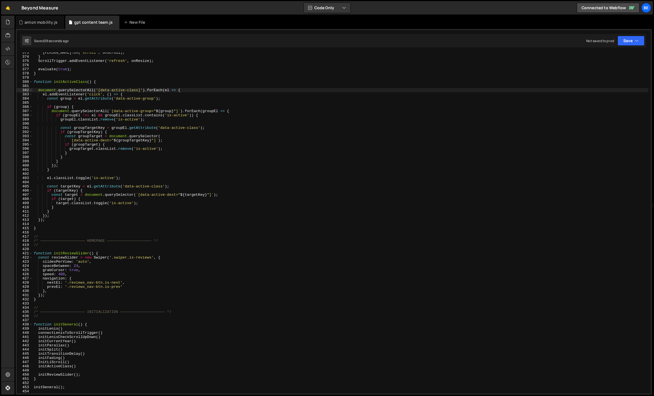
type textarea "const group = el.getAttribute('data-active-group');"
click at [85, 98] on div "[PERSON_NAME] . on ( 'scroll' , onScroll ) ; } ScrollTrigger . addEventListener…" at bounding box center [340, 224] width 615 height 349
click at [82, 102] on div "[PERSON_NAME] . on ( 'scroll' , onScroll ) ; } ScrollTrigger . addEventListener…" at bounding box center [340, 224] width 615 height 349
click at [31, 82] on span at bounding box center [30, 82] width 3 height 4
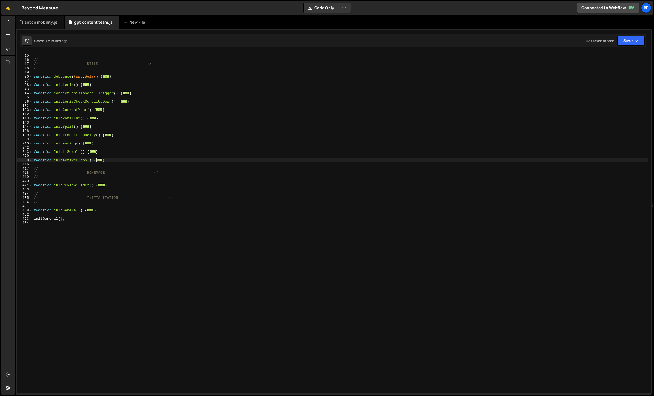
scroll to position [0, 0]
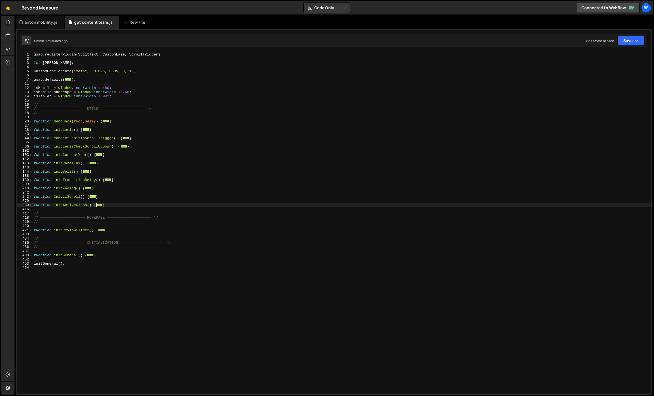
click at [108, 207] on div "gsap . registerPlugin ( SplitText , CustomEase , ScrollTrigger ) let [PERSON_NA…" at bounding box center [342, 226] width 618 height 349
type textarea "}"
paste textarea "})"
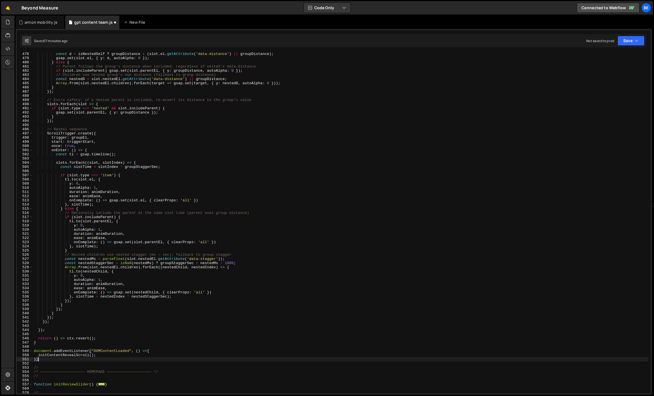
scroll to position [414, 0]
click at [100, 353] on div "const d = isNestedSelf ? groupDistance : ( slot . el . getAttribute ( 'data-dis…" at bounding box center [340, 226] width 615 height 349
click at [100, 354] on div "const d = isNestedSelf ? groupDistance : ( slot . el . getAttribute ( 'data-dis…" at bounding box center [340, 226] width 615 height 349
type textarea "initContentRevealScroll();"
drag, startPoint x: 100, startPoint y: 354, endPoint x: 21, endPoint y: 354, distance: 78.9
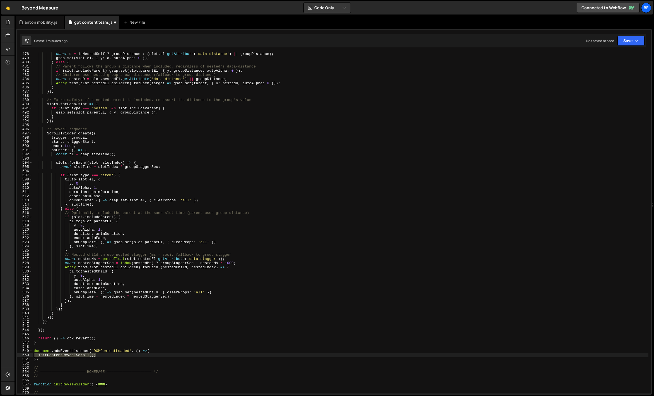
click at [21, 354] on div "initContentRevealScroll(); 478 479 480 481 482 483 484 485 486 487 488 489 490 …" at bounding box center [334, 222] width 634 height 341
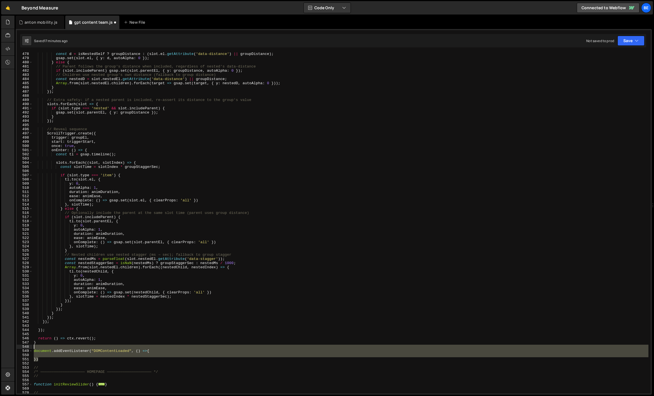
drag, startPoint x: 53, startPoint y: 358, endPoint x: 26, endPoint y: 347, distance: 28.4
click at [26, 347] on div "478 479 480 481 482 483 484 485 486 487 488 489 490 491 492 493 494 495 496 497…" at bounding box center [334, 222] width 634 height 341
type textarea "document.addEventListener("DOMContentLoaded", () =>{"
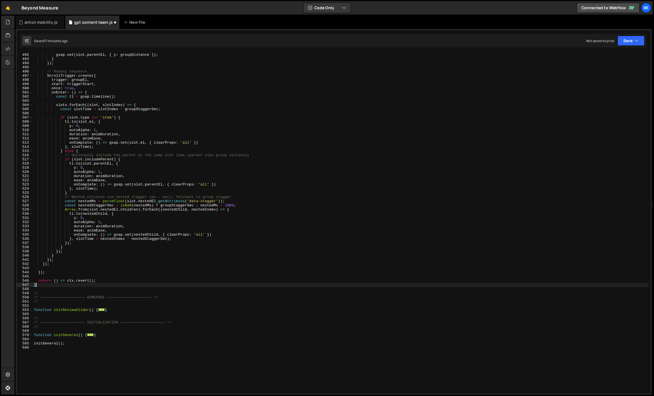
scroll to position [473, 0]
click at [31, 334] on span at bounding box center [30, 334] width 3 height 4
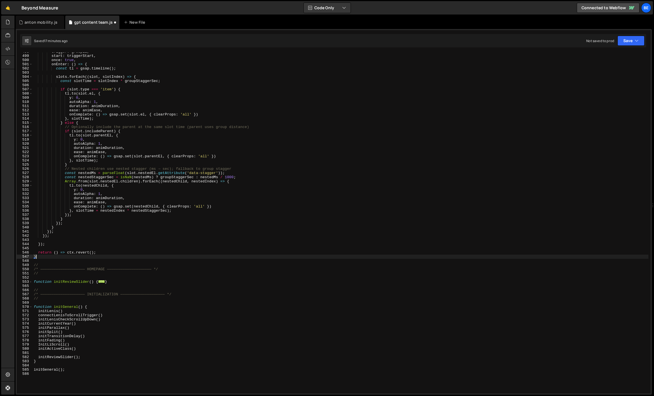
scroll to position [500, 0]
click at [88, 348] on div "trigger : groupEl , start : triggerStart , once : true , onEnter : ( ) => { con…" at bounding box center [340, 224] width 615 height 349
type textarea "initActiveClass()"
paste textarea "initContentRevealScroll();"
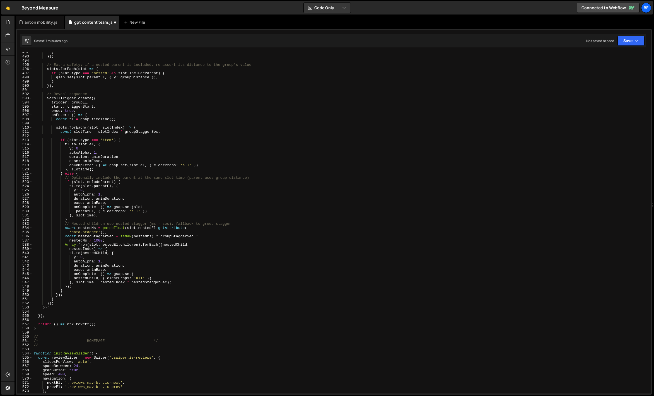
scroll to position [2055, 0]
click at [115, 118] on div "} }) ; // Extra safety: if a nested parent is included, re-assert its distance …" at bounding box center [340, 224] width 615 height 349
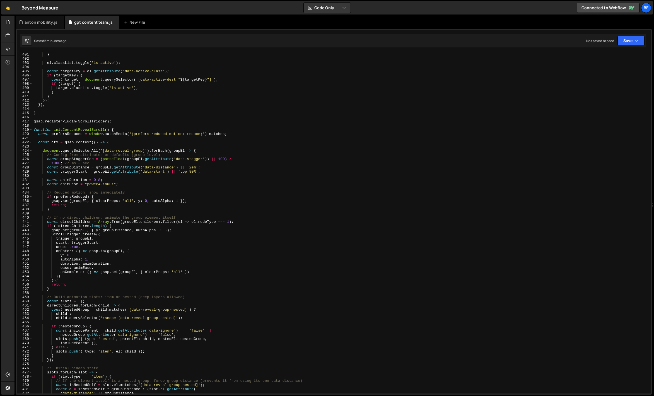
scroll to position [1639, 0]
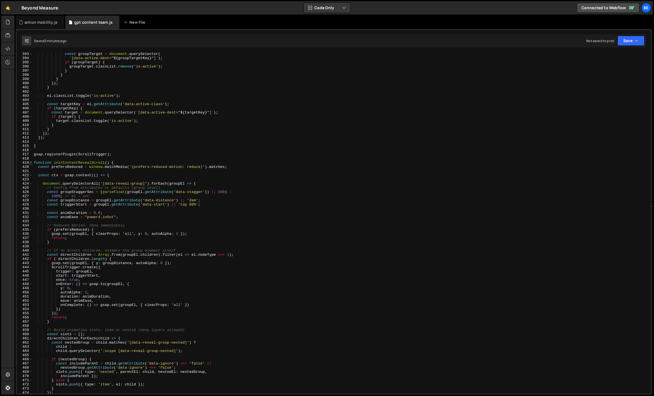
click at [30, 161] on span at bounding box center [30, 163] width 3 height 4
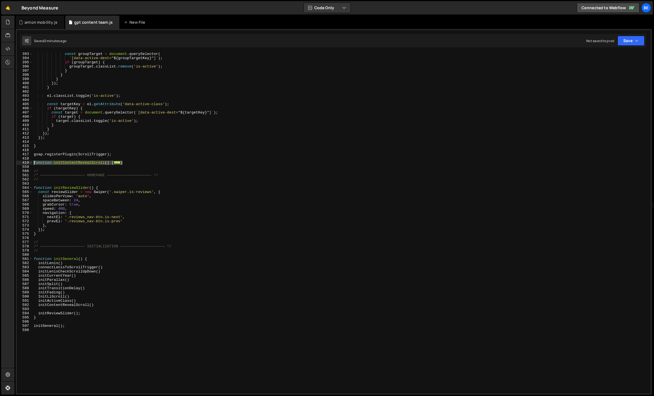
drag, startPoint x: 129, startPoint y: 163, endPoint x: 20, endPoint y: 164, distance: 109.3
click at [20, 164] on div "const tl = gsap.timeline(); 393 394 395 396 397 398 399 400 401 402 403 404 405…" at bounding box center [334, 222] width 634 height 341
type textarea "function initContentRevealScroll() { const prefersReduced = window.matchMedia('…"
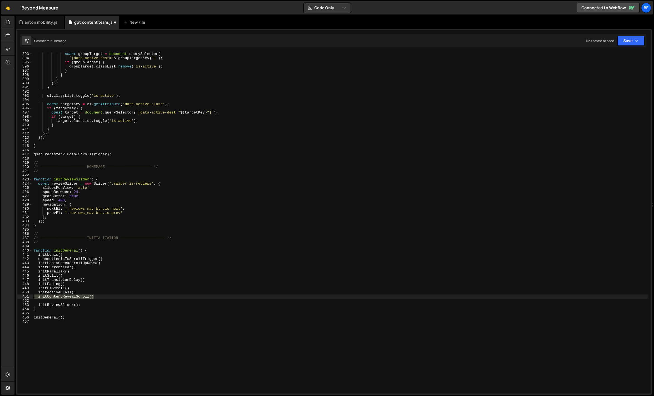
drag, startPoint x: 99, startPoint y: 297, endPoint x: 24, endPoint y: 298, distance: 74.7
click at [24, 298] on div "gsap.registerPlugin(ScrollTrigger); 393 394 395 396 397 398 399 400 401 402 403…" at bounding box center [334, 222] width 634 height 341
type textarea "initContentRevealScroll()"
type textarea "initActiveClass()"
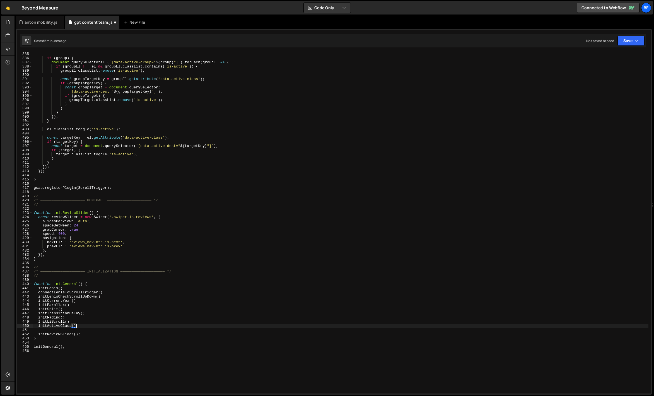
scroll to position [1552, 0]
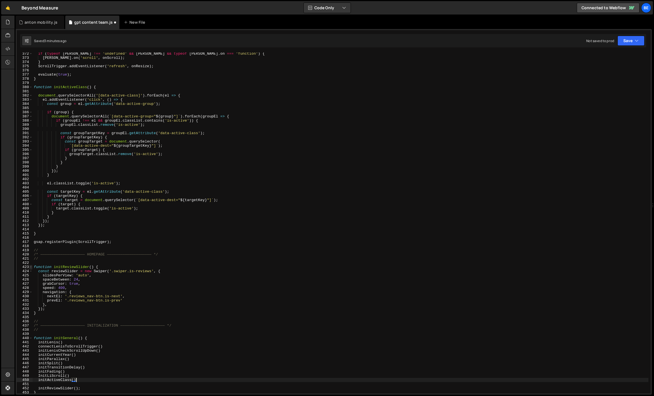
click at [31, 267] on span at bounding box center [30, 267] width 3 height 4
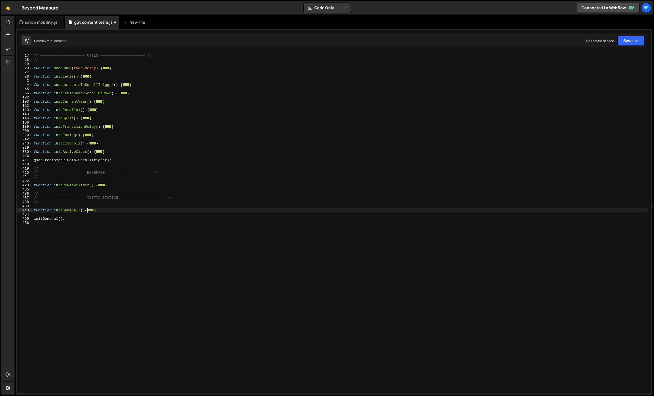
scroll to position [0, 0]
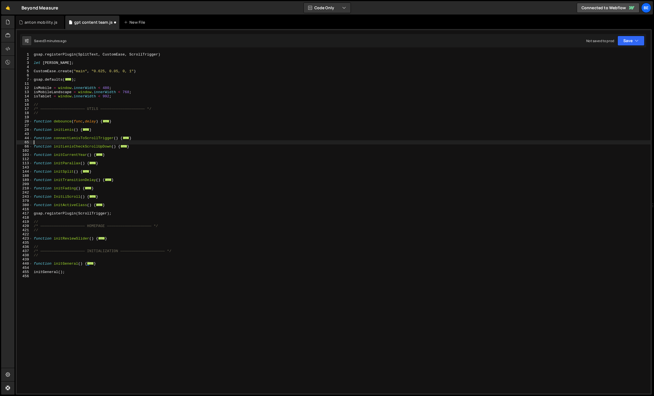
click at [84, 143] on div "gsap . registerPlugin ( SplitText , CustomEase , ScrollTrigger ) let [PERSON_NA…" at bounding box center [342, 226] width 618 height 349
click at [73, 183] on div "gsap . registerPlugin ( SplitText , CustomEase , ScrollTrigger ) let [PERSON_NA…" at bounding box center [342, 226] width 618 height 349
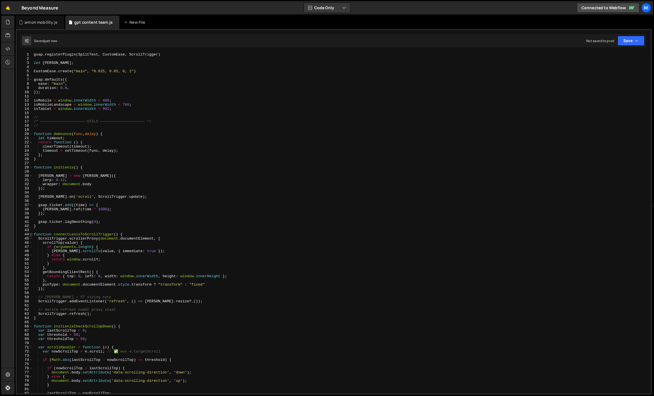
click at [31, 234] on span at bounding box center [30, 234] width 3 height 4
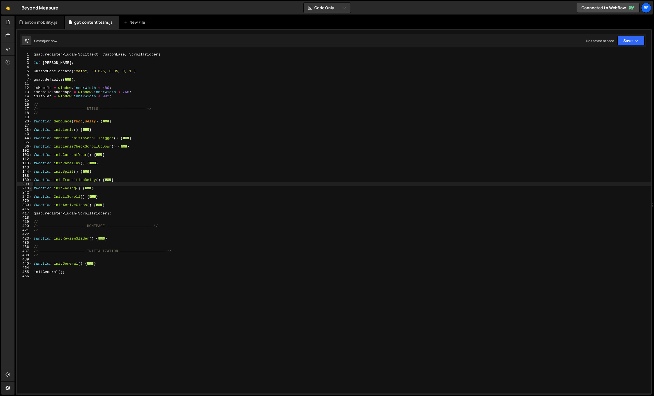
click at [31, 190] on span at bounding box center [30, 188] width 3 height 4
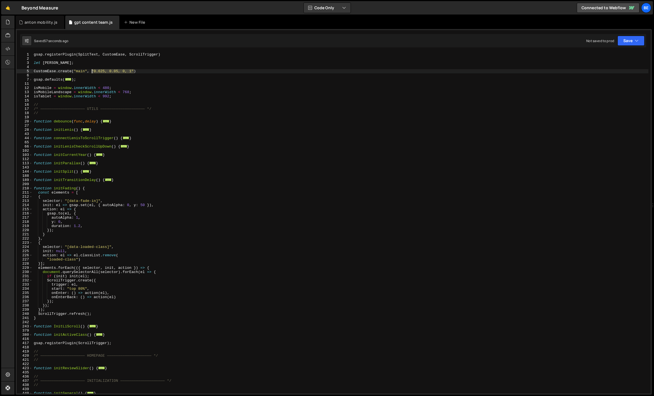
drag, startPoint x: 134, startPoint y: 72, endPoint x: 91, endPoint y: 72, distance: 42.9
click at [91, 72] on div "gsap . registerPlugin ( SplitText , CustomEase , ScrollTrigger ) let [PERSON_NA…" at bounding box center [340, 226] width 615 height 349
click at [123, 71] on div "gsap . registerPlugin ( SplitText , CustomEase , ScrollTrigger ) let [PERSON_NA…" at bounding box center [340, 222] width 615 height 341
click at [153, 72] on div "gsap . registerPlugin ( SplitText , CustomEase , ScrollTrigger ) let [PERSON_NA…" at bounding box center [340, 226] width 615 height 349
paste textarea "cubic-bezier(0.525, 0, 0, 1)"
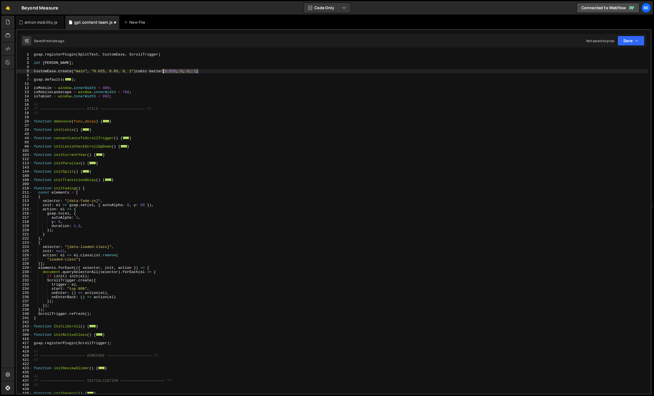
drag, startPoint x: 199, startPoint y: 71, endPoint x: 163, endPoint y: 72, distance: 36.2
click at [163, 72] on div "gsap . registerPlugin ( SplitText , CustomEase , ScrollTrigger ) let [PERSON_NA…" at bounding box center [340, 226] width 615 height 349
drag, startPoint x: 132, startPoint y: 71, endPoint x: 94, endPoint y: 71, distance: 37.3
click at [94, 71] on div "gsap . registerPlugin ( SplitText , CustomEase , ScrollTrigger ) let [PERSON_NA…" at bounding box center [340, 226] width 615 height 349
paste textarea "(0.525, 0, 0, 1)"
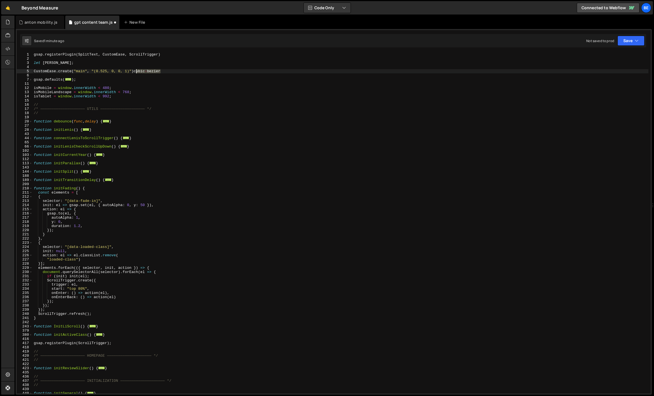
drag, startPoint x: 173, startPoint y: 71, endPoint x: 136, endPoint y: 71, distance: 37.3
click at [136, 71] on div "gsap . registerPlugin ( SplitText , CustomEase , ScrollTrigger ) let [PERSON_NA…" at bounding box center [340, 226] width 615 height 349
type textarea "CustomEase.create("main", "0.525, 0, 0, 1")"
